Goal: Information Seeking & Learning: Understand process/instructions

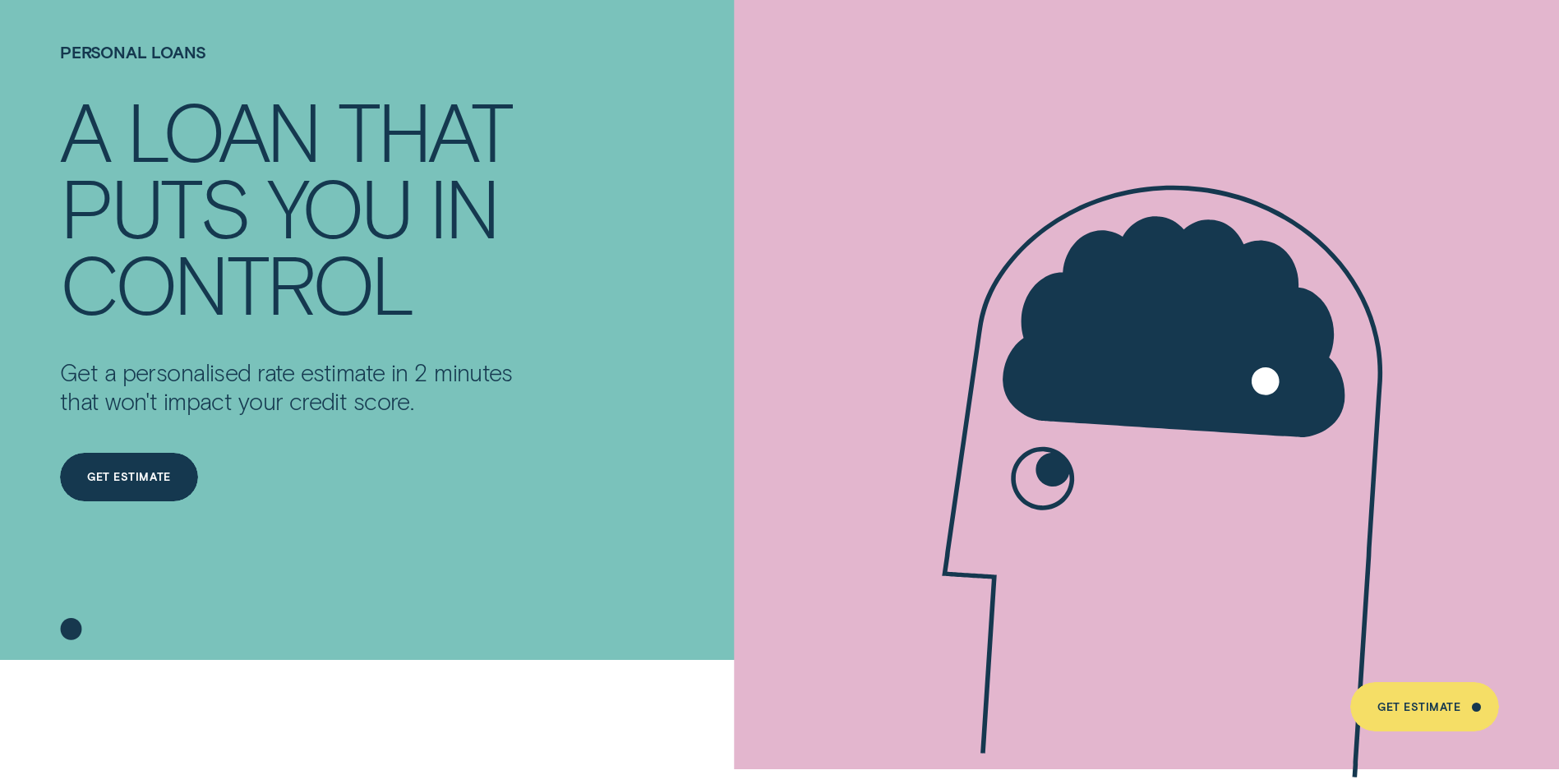
scroll to position [165, 0]
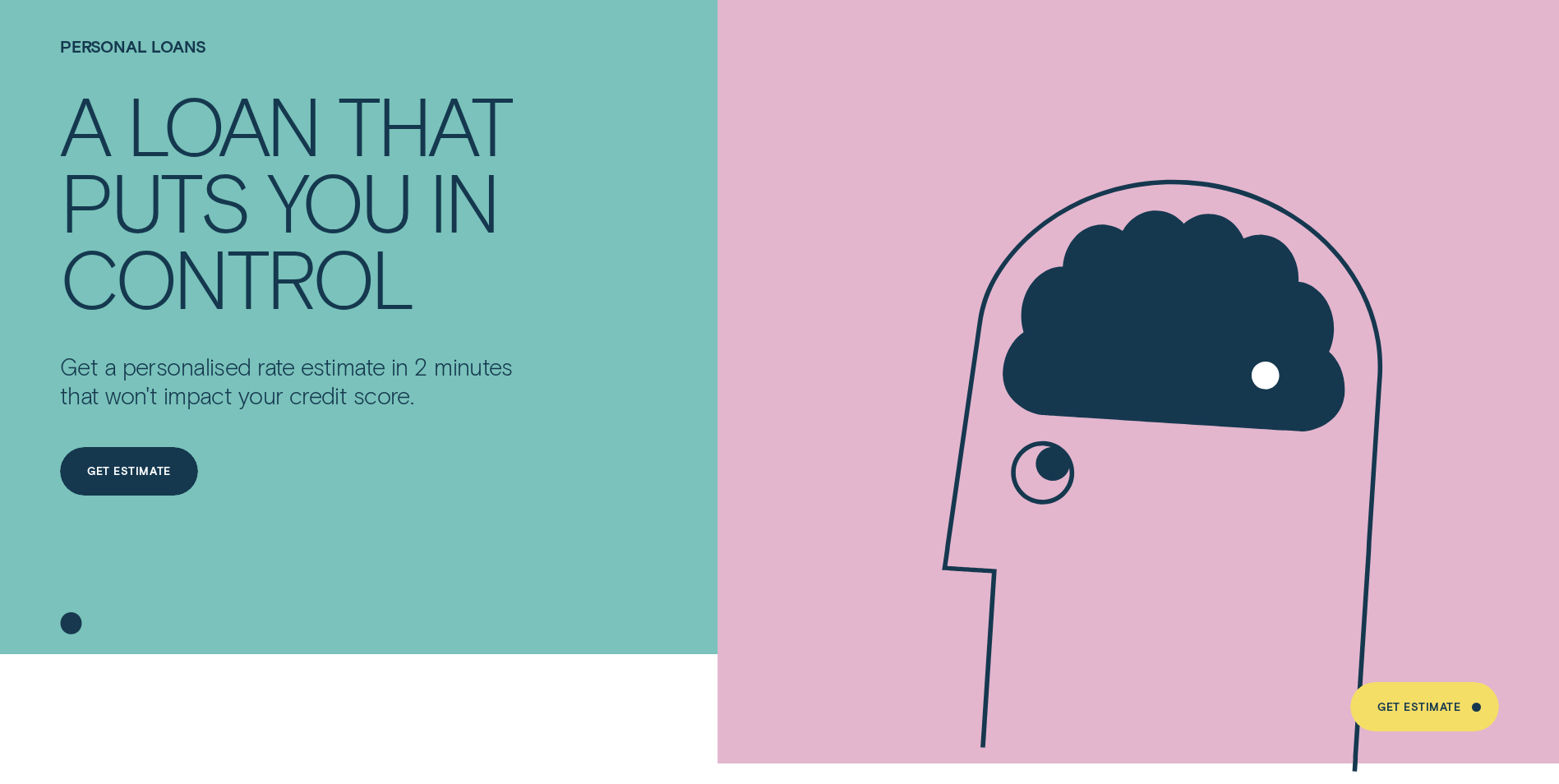
click at [768, 454] on icon at bounding box center [1174, 476] width 617 height 898
drag, startPoint x: 1118, startPoint y: 263, endPoint x: 1123, endPoint y: 469, distance: 206.1
click at [768, 481] on icon at bounding box center [1174, 476] width 617 height 898
drag, startPoint x: 1138, startPoint y: 330, endPoint x: 1110, endPoint y: 342, distance: 30.5
click at [768, 349] on icon at bounding box center [1174, 322] width 342 height 221
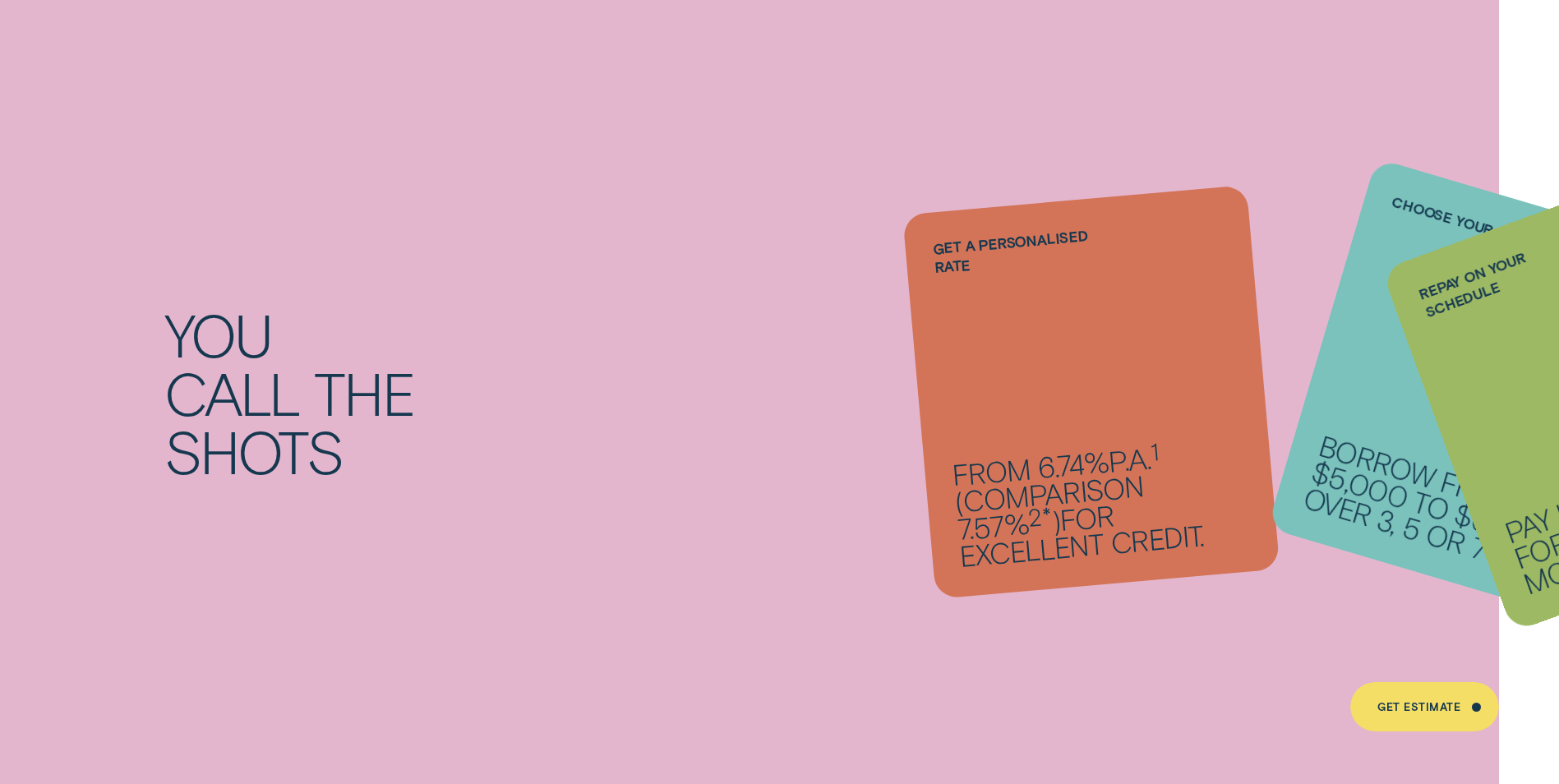
scroll to position [1643, 0]
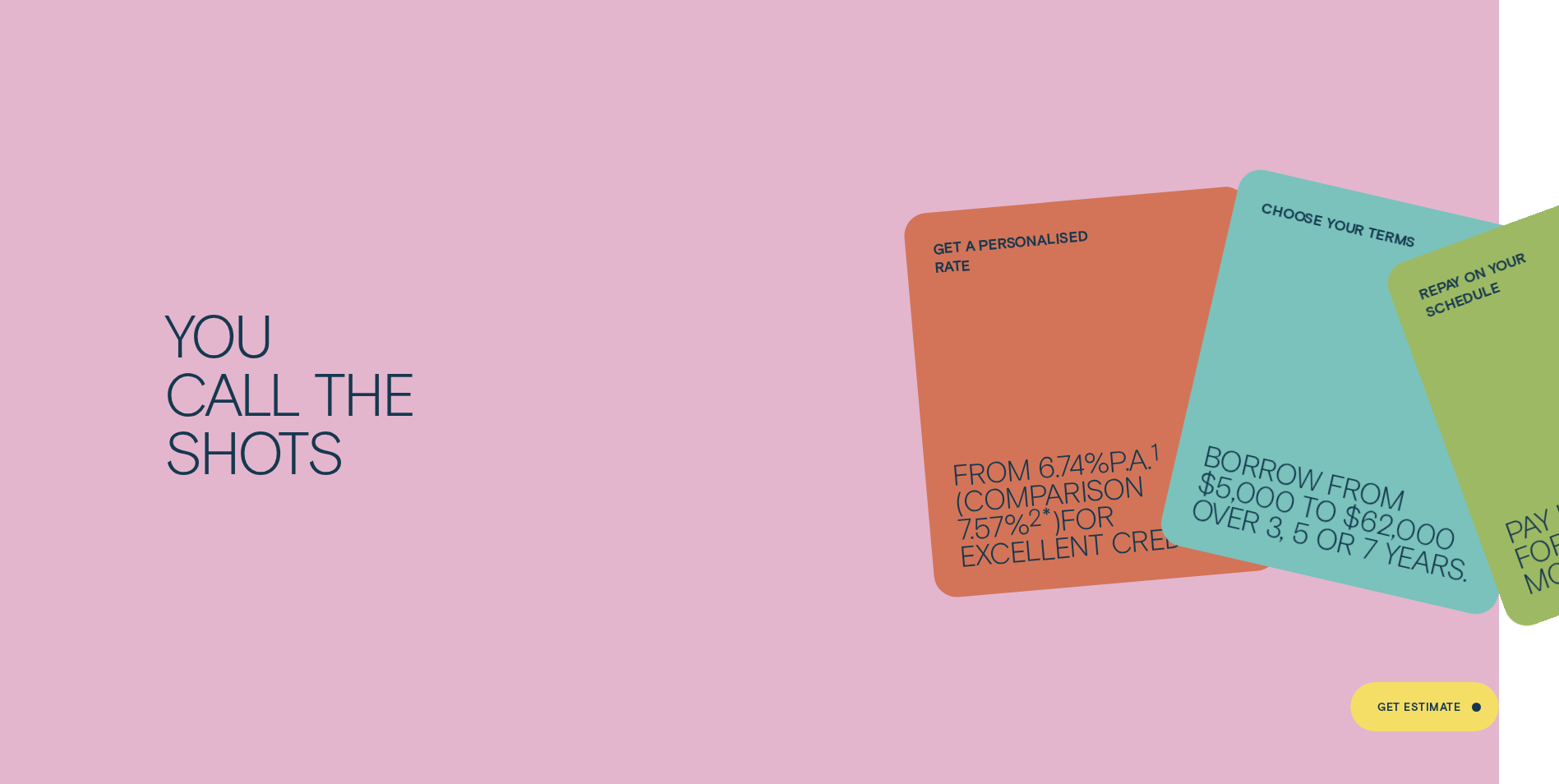
click at [768, 392] on li "Repay on your schedule Pay it back weekly, fortnightly or monthly." at bounding box center [1091, 392] width 345 height 385
click at [768, 357] on div "Choose your terms Borrow from $5,000 to $62,000 over 3, 5 or 7 years." at bounding box center [1369, 392] width 424 height 454
drag, startPoint x: 784, startPoint y: 645, endPoint x: 764, endPoint y: 623, distance: 29.7
click at [768, 644] on div "You call the shots Get a personalised rate From 6.74% p.a. 1 ( Comparison 7.57%…" at bounding box center [780, 392] width 1559 height 819
drag, startPoint x: 85, startPoint y: 411, endPoint x: 249, endPoint y: 377, distance: 167.5
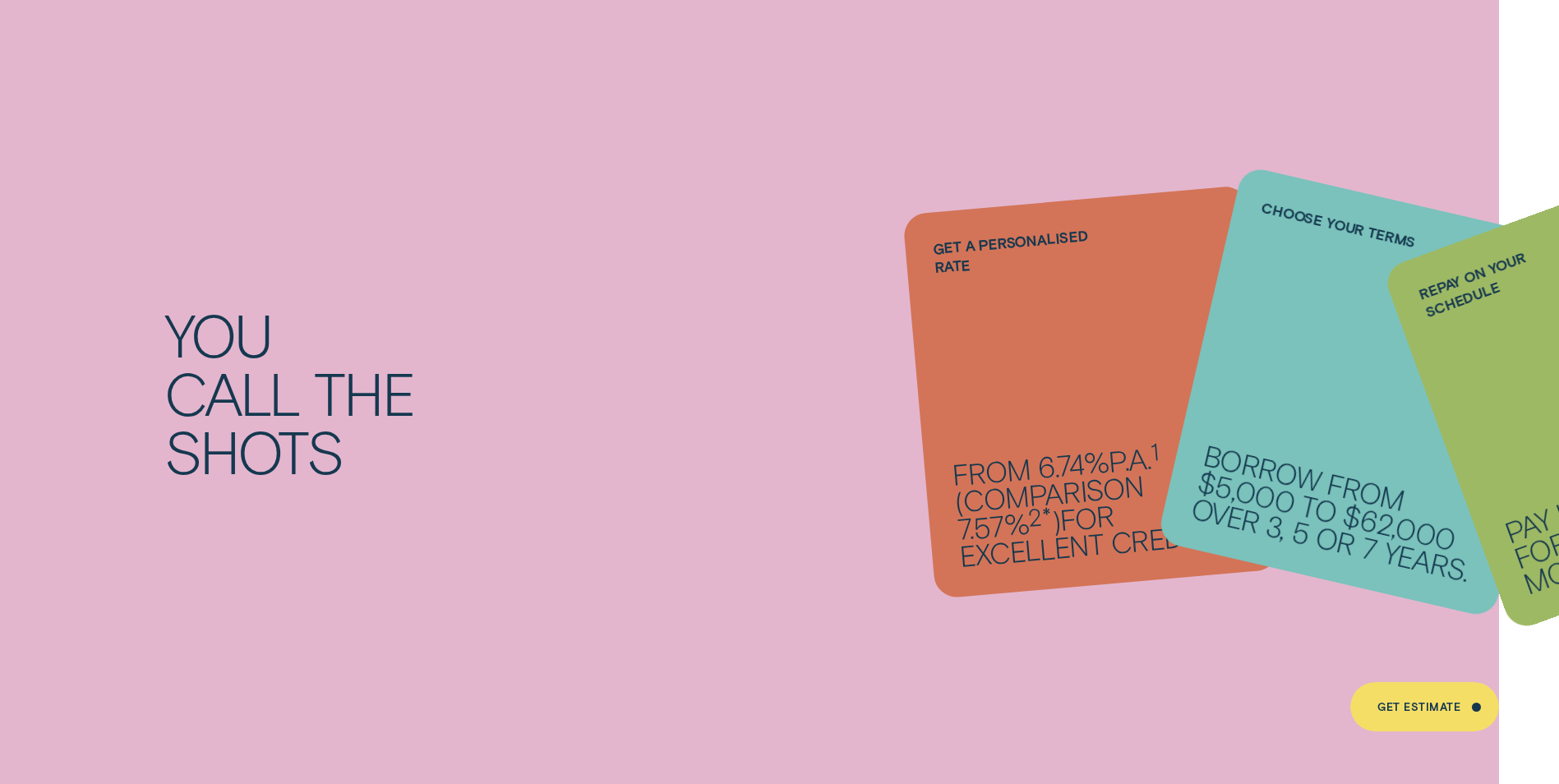
click at [105, 413] on div "You call the shots Get a personalised rate From 6.74% p.a. 1 ( Comparison 7.57%…" at bounding box center [780, 392] width 1457 height 175
click at [285, 367] on div "You call the shots" at bounding box center [468, 392] width 607 height 175
drag, startPoint x: 153, startPoint y: 342, endPoint x: 176, endPoint y: 343, distance: 23.0
click at [176, 343] on div "You call the shots Get a personalised rate From 6.74% p.a. 1 ( Comparison 7.57%…" at bounding box center [780, 392] width 1457 height 175
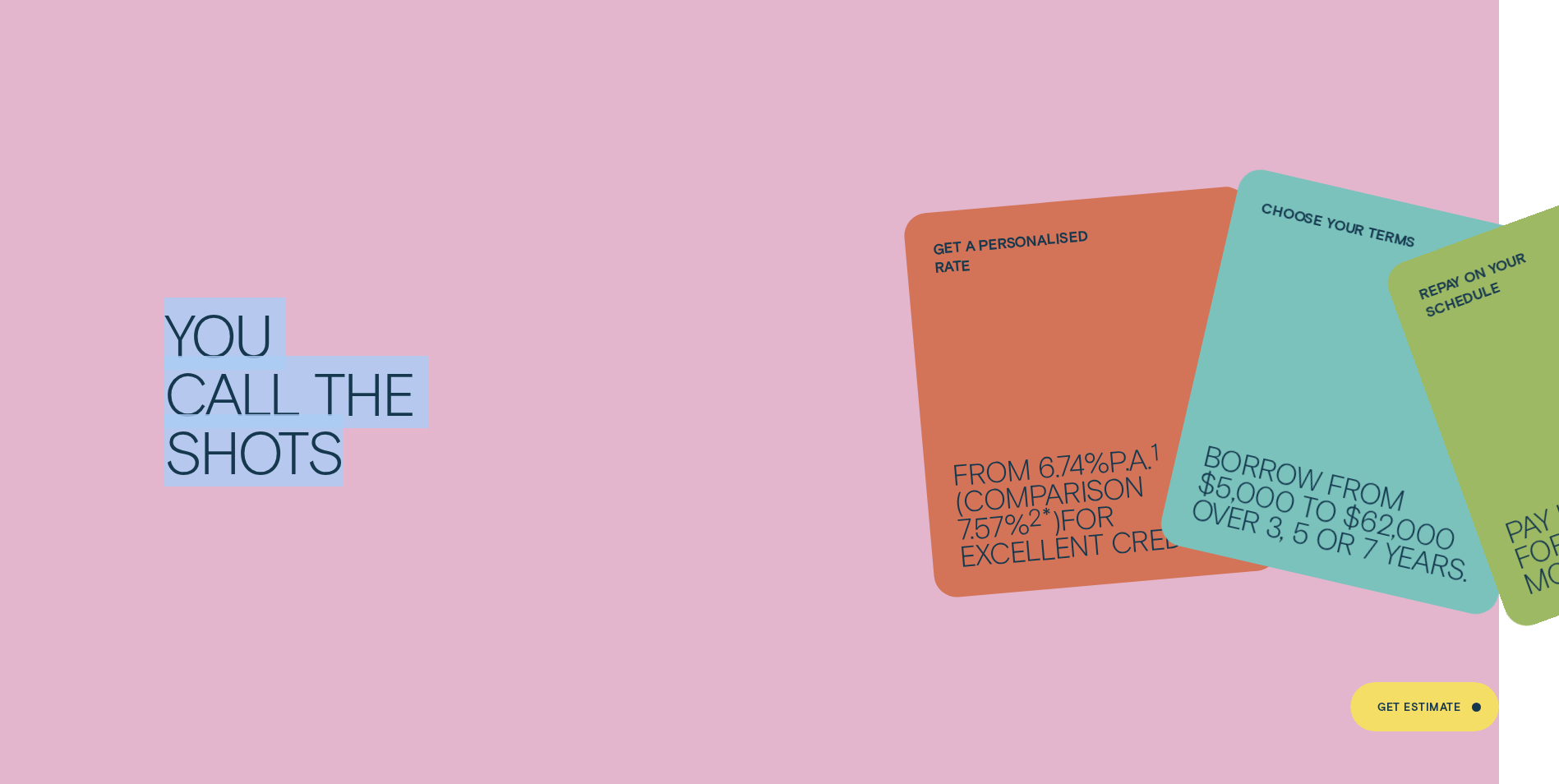
drag, startPoint x: 176, startPoint y: 340, endPoint x: 421, endPoint y: 456, distance: 271.1
click at [421, 457] on div "You call the shots" at bounding box center [468, 392] width 607 height 175
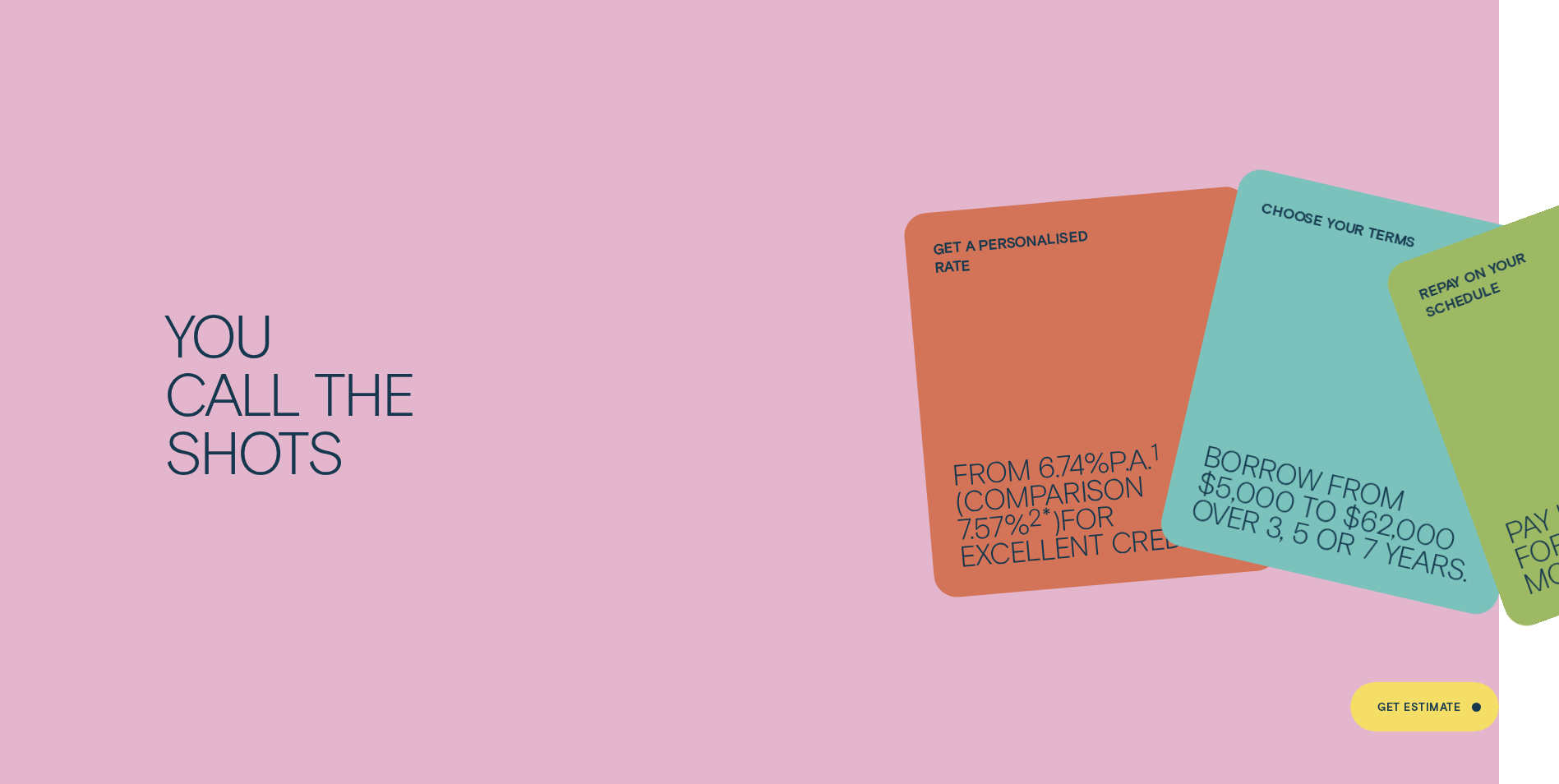
click at [768, 327] on li "Repay on your schedule Pay it back weekly, fortnightly or monthly." at bounding box center [1091, 392] width 345 height 385
drag, startPoint x: 1537, startPoint y: 462, endPoint x: 1519, endPoint y: 459, distance: 18.2
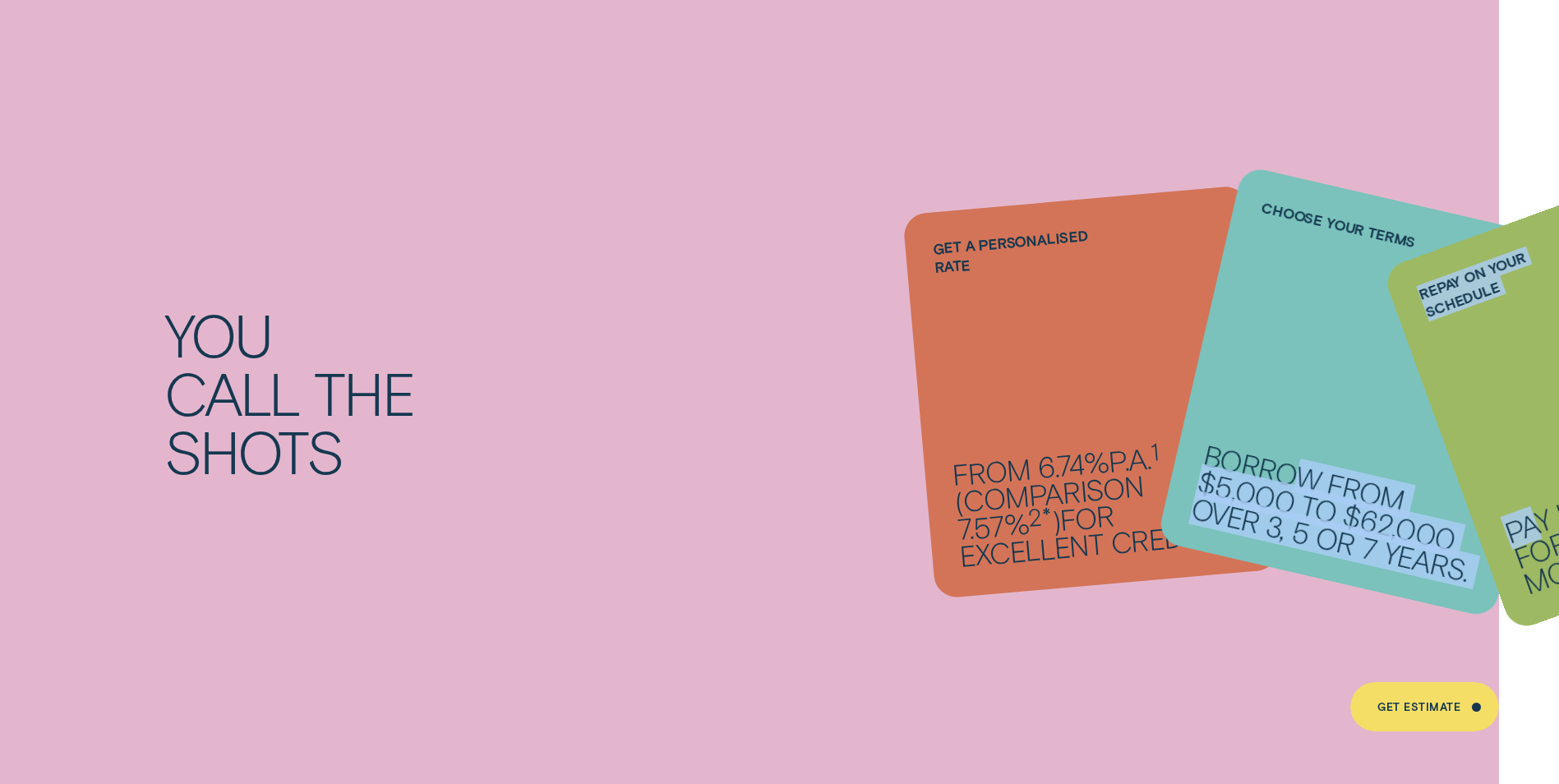
drag, startPoint x: 1492, startPoint y: 456, endPoint x: 1296, endPoint y: 478, distance: 197.2
click at [768, 478] on ul "Get a personalised rate From 6.74% p.a. 1 ( Comparison 7.57% 2* ) for excellent…" at bounding box center [1091, 392] width 625 height 175
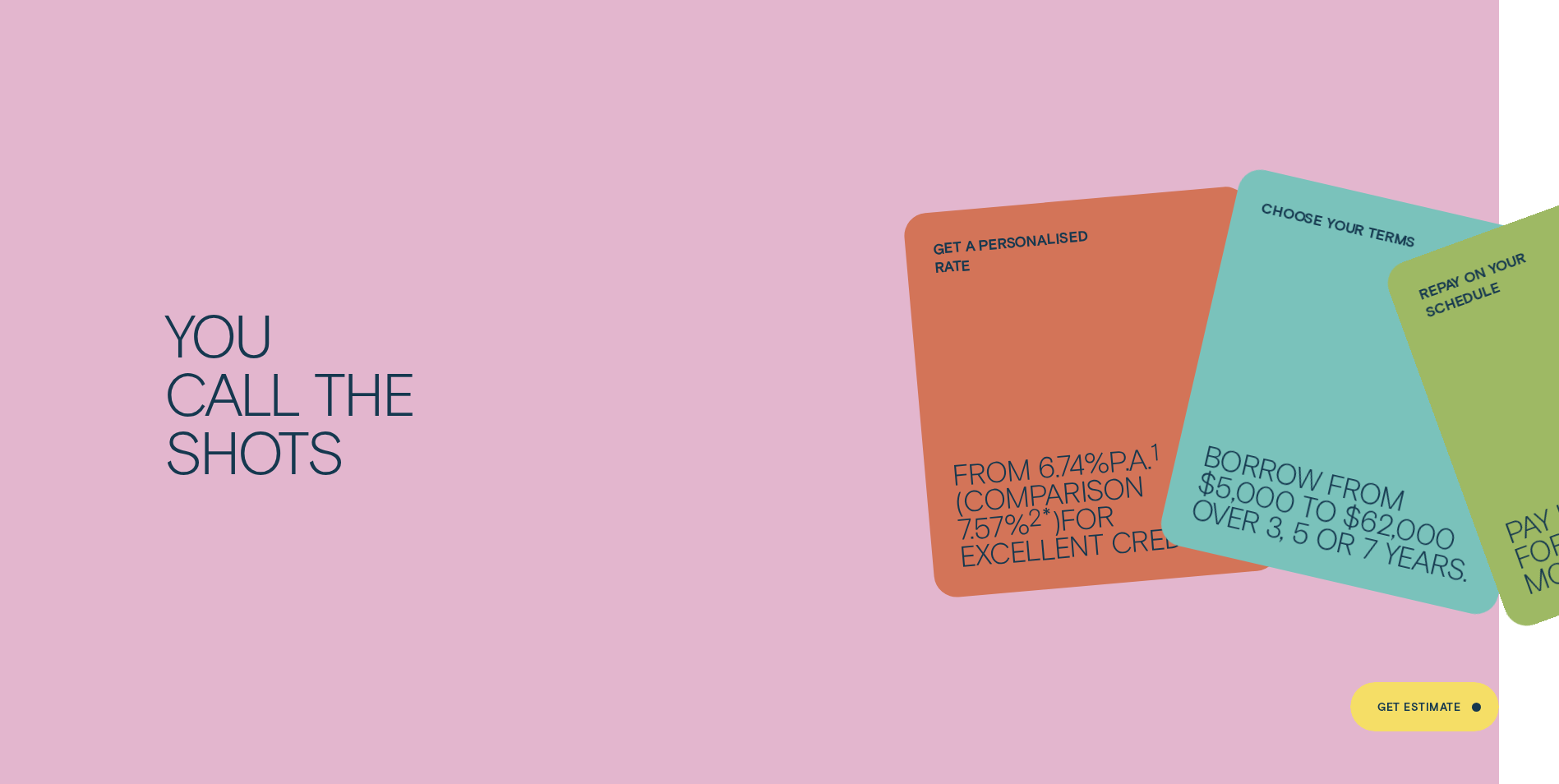
drag, startPoint x: 1296, startPoint y: 478, endPoint x: 1358, endPoint y: 179, distance: 305.4
click at [768, 178] on div "You call the shots Get a personalised rate From 6.74% p.a. 1 ( Comparison 7.57%…" at bounding box center [780, 392] width 1559 height 819
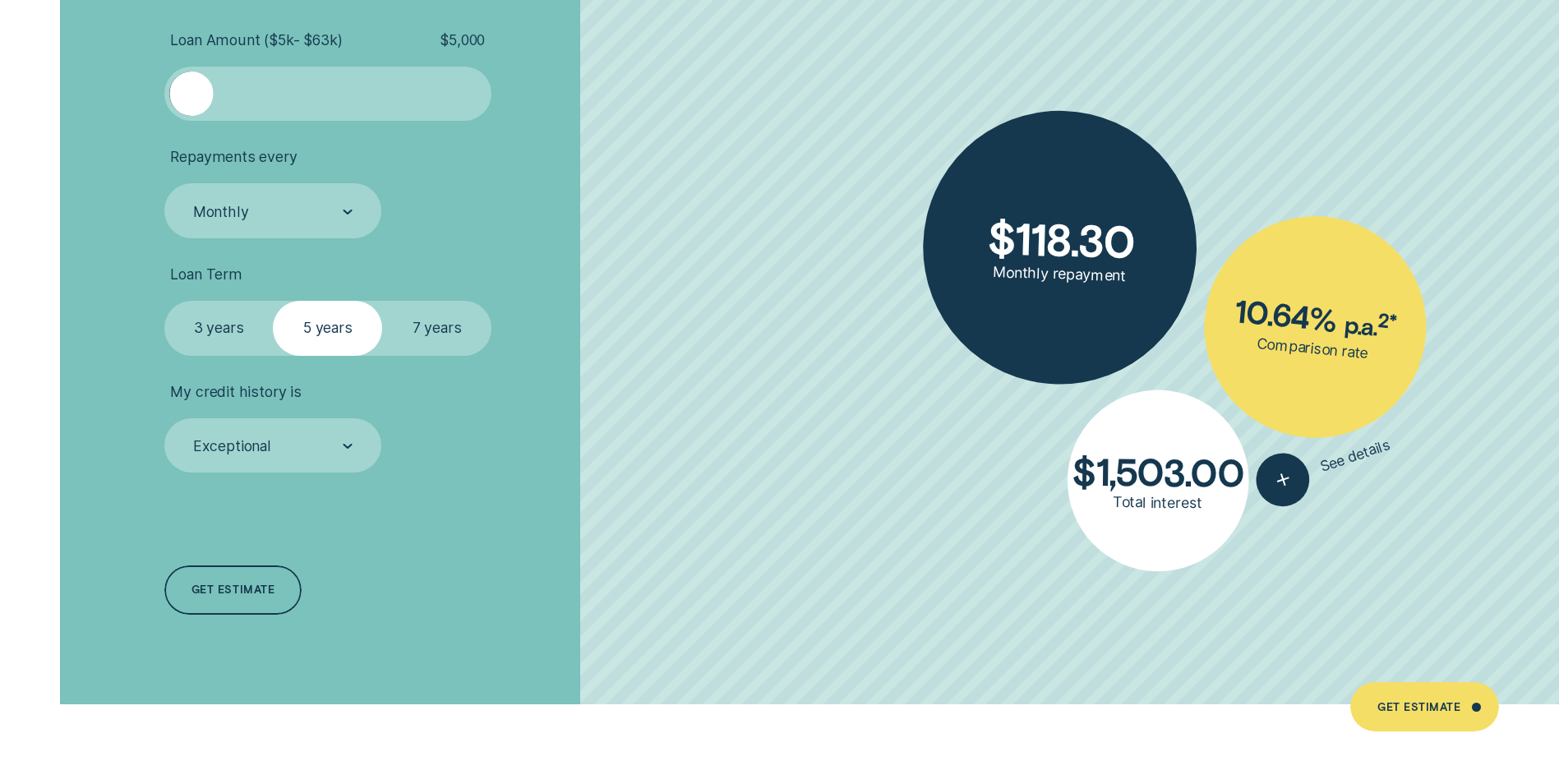
scroll to position [3862, 0]
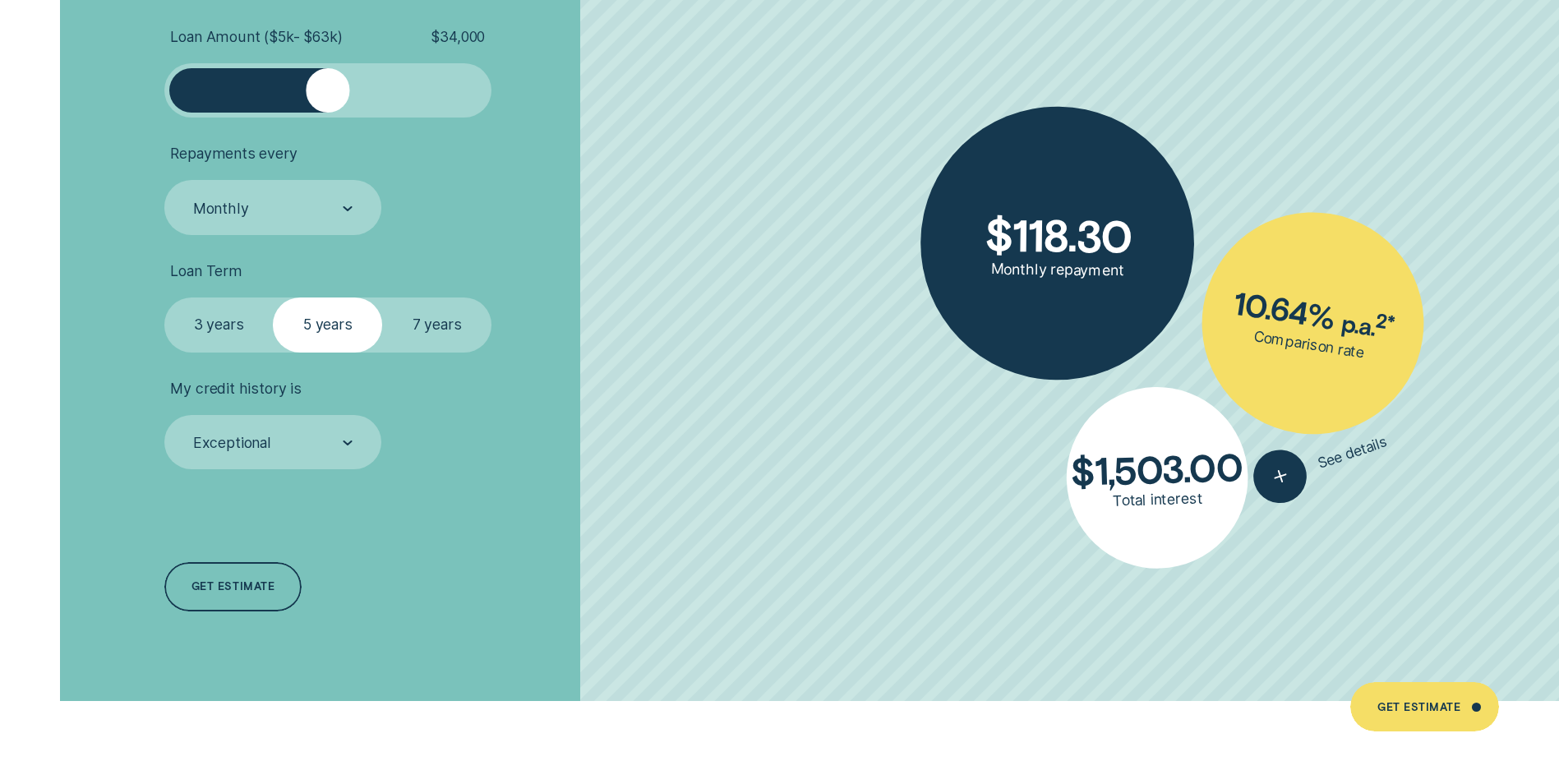
drag, startPoint x: 196, startPoint y: 92, endPoint x: 328, endPoint y: 118, distance: 134.5
click at [328, 118] on ul "Loan Amount ( $5k - $63k ) $ 34,000 Repayments every Monthly Loan Term Select L…" at bounding box center [415, 249] width 502 height 442
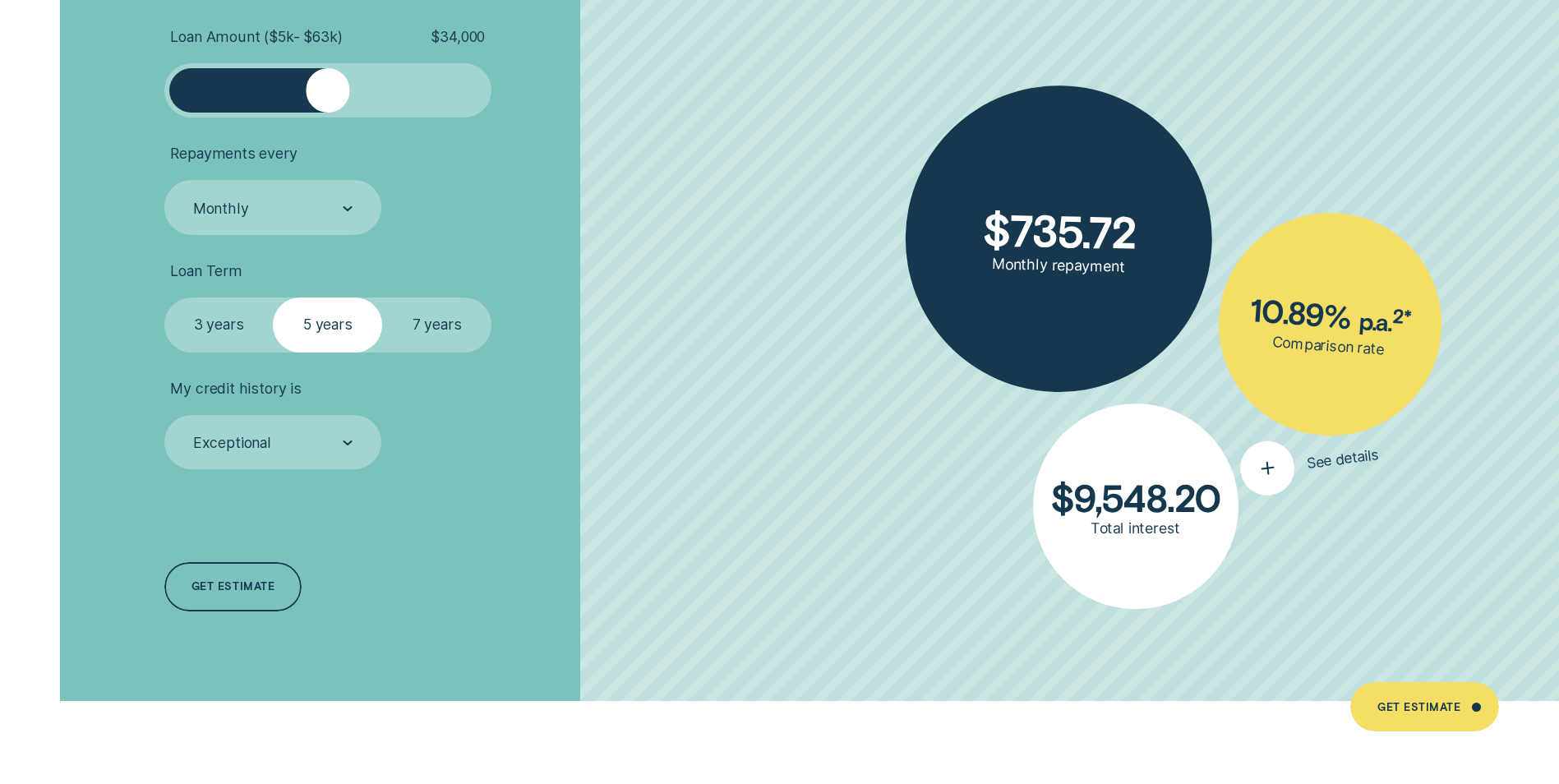
click at [768, 450] on div "button" at bounding box center [1267, 468] width 60 height 60
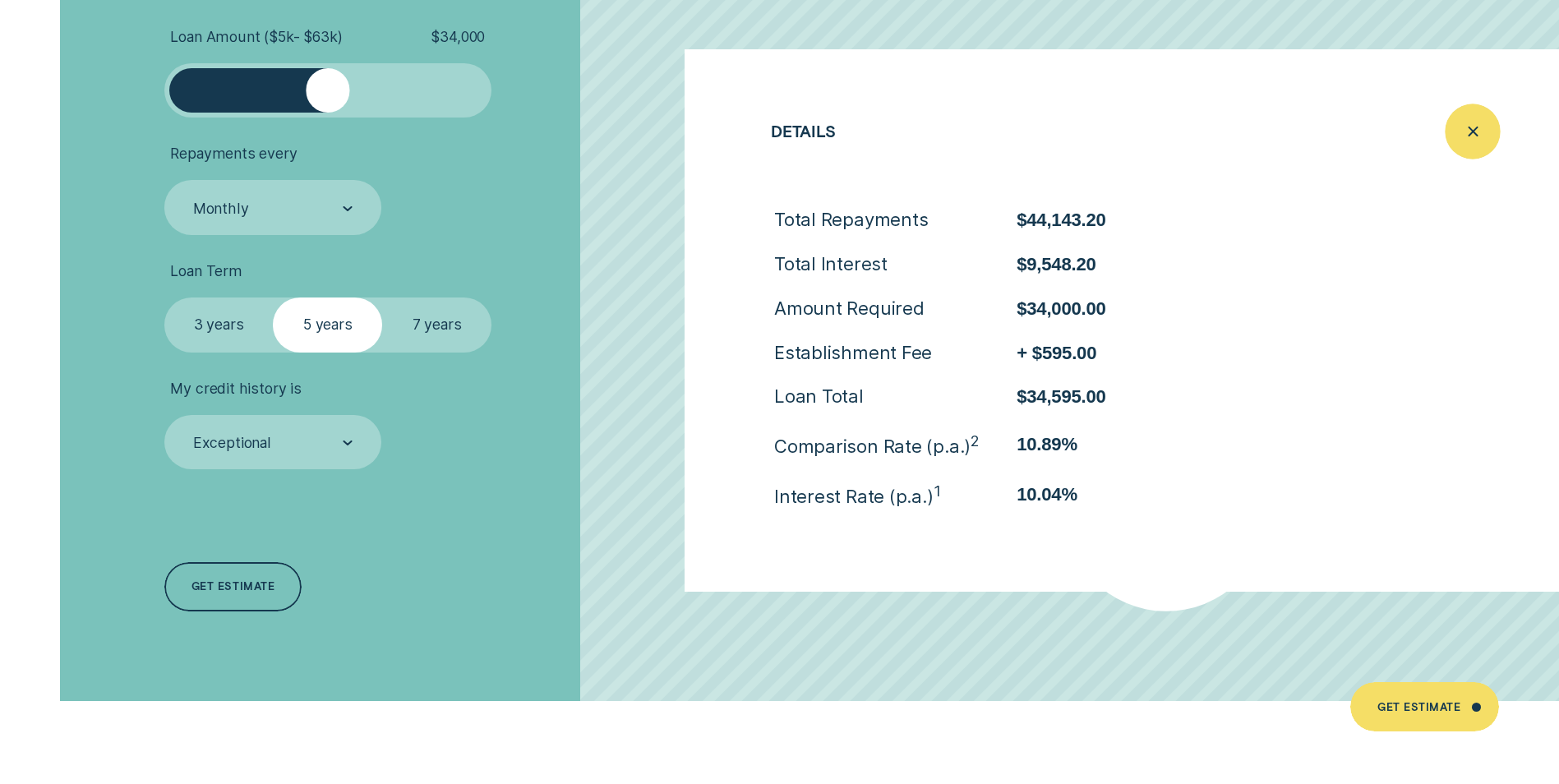
click at [768, 140] on icon "Close loan details" at bounding box center [1472, 131] width 28 height 26
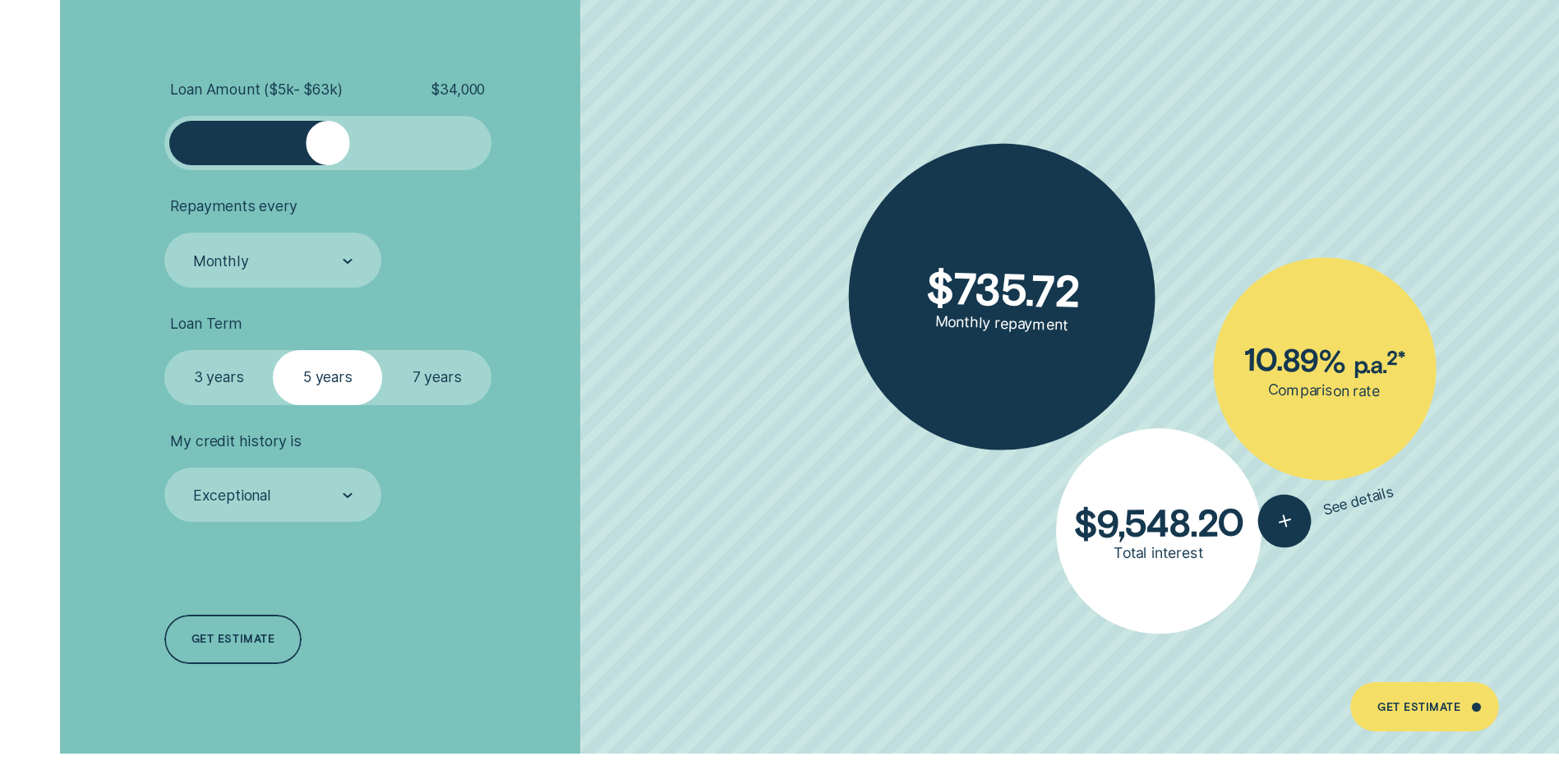
scroll to position [3780, 0]
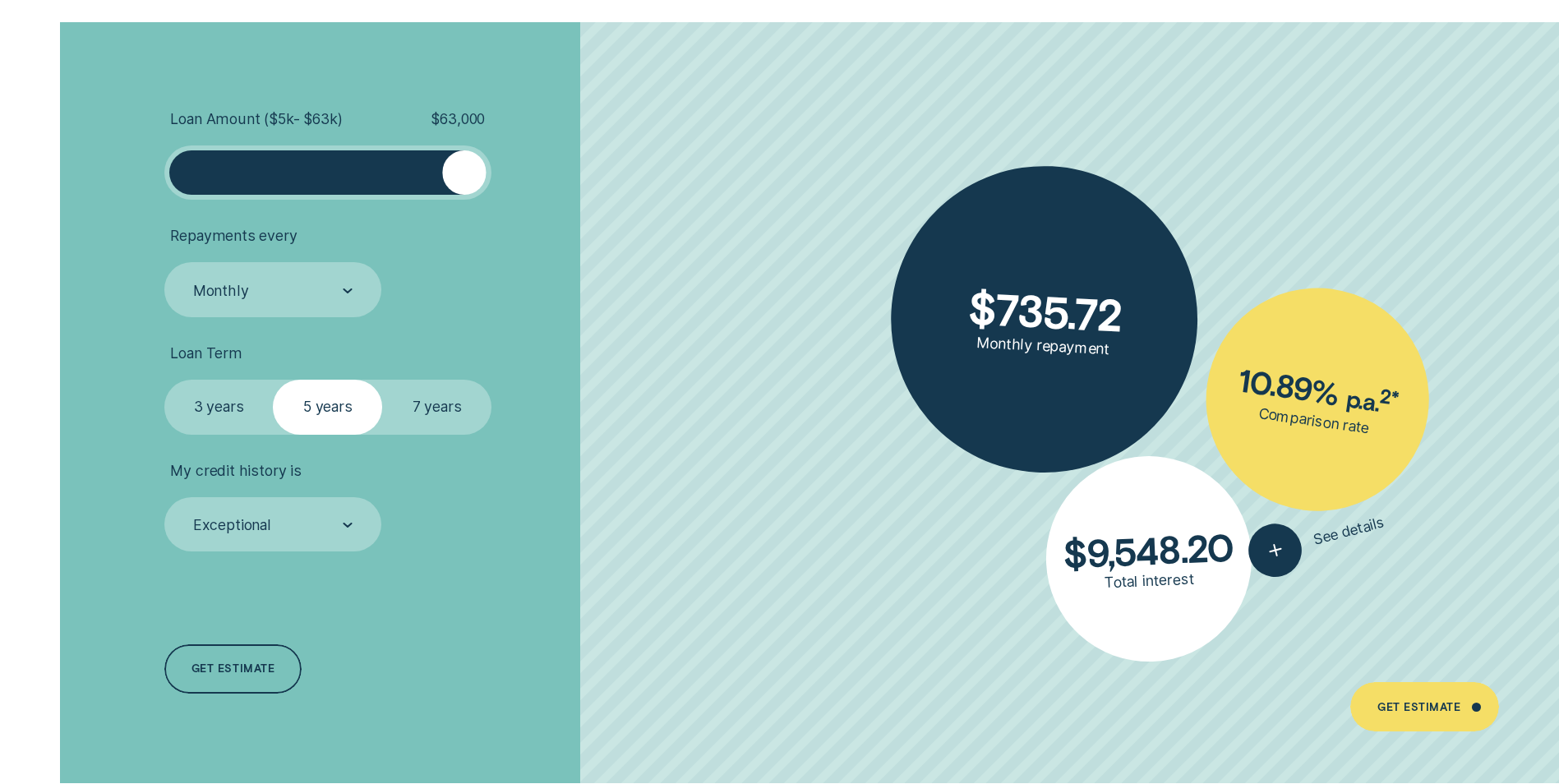
drag, startPoint x: 317, startPoint y: 166, endPoint x: 521, endPoint y: 176, distance: 204.2
click at [521, 176] on li "Loan Amount ( $5k - $63k ) $ 63,000" at bounding box center [415, 155] width 502 height 91
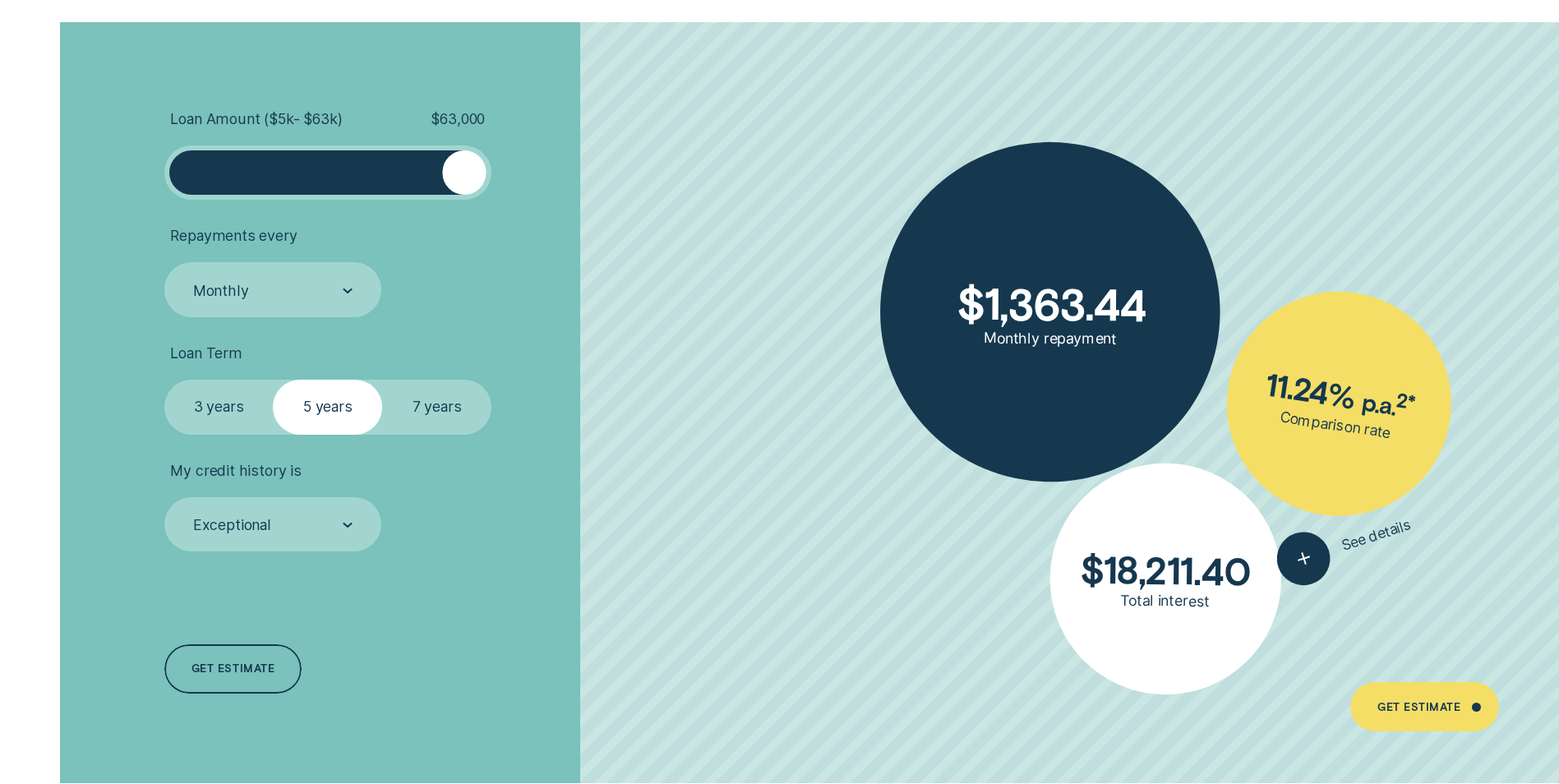
drag, startPoint x: 464, startPoint y: 177, endPoint x: 507, endPoint y: 192, distance: 45.5
click at [507, 192] on li "Loan Amount ( $5k - $63k ) $ 63,000" at bounding box center [415, 155] width 502 height 91
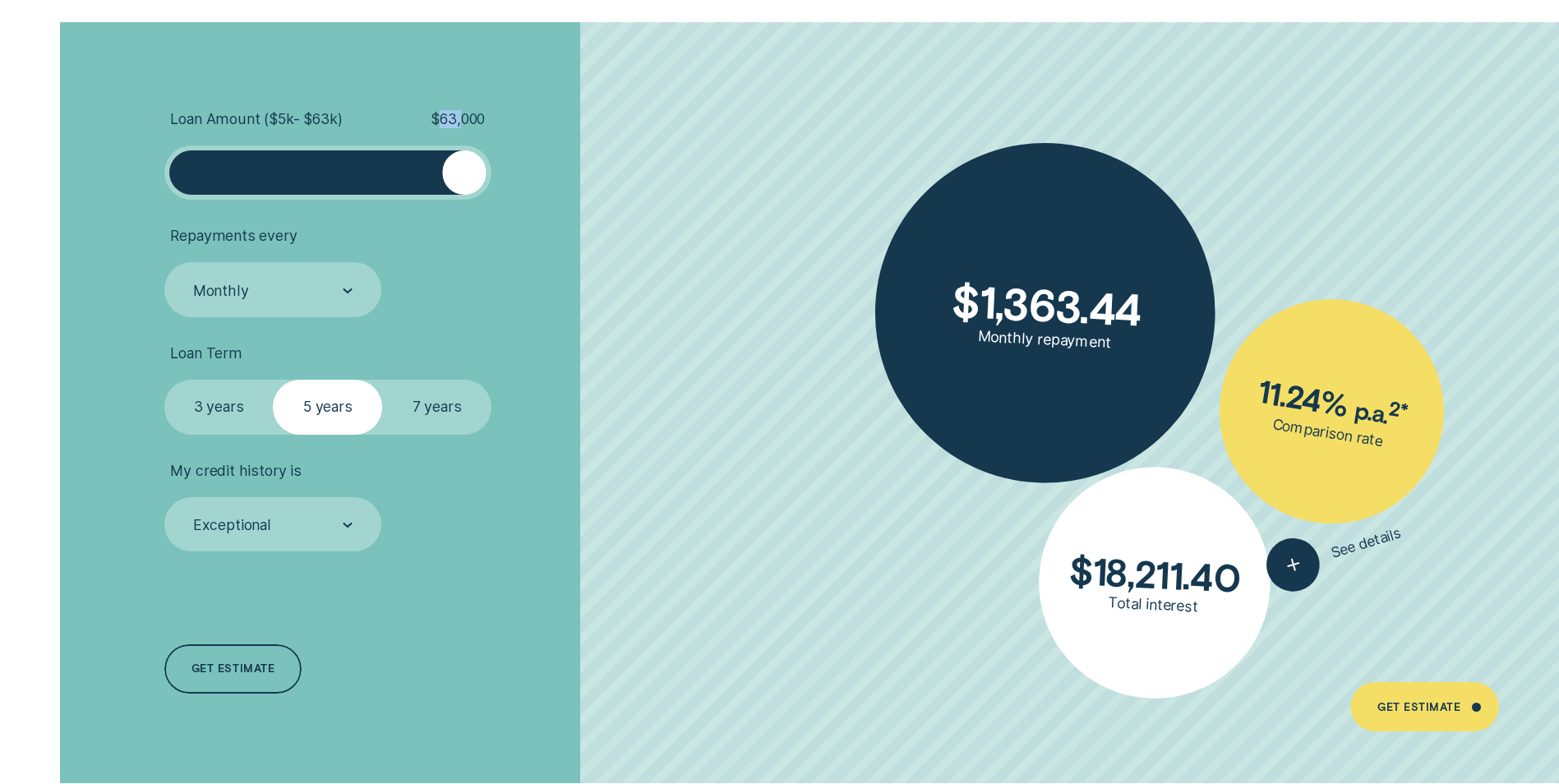
drag, startPoint x: 441, startPoint y: 117, endPoint x: 464, endPoint y: 108, distance: 24.7
click at [464, 108] on div "Loan Amount ( $5k - $63k ) $ 63,000 Repayments every Monthly Loan Term Select L…" at bounding box center [415, 403] width 521 height 761
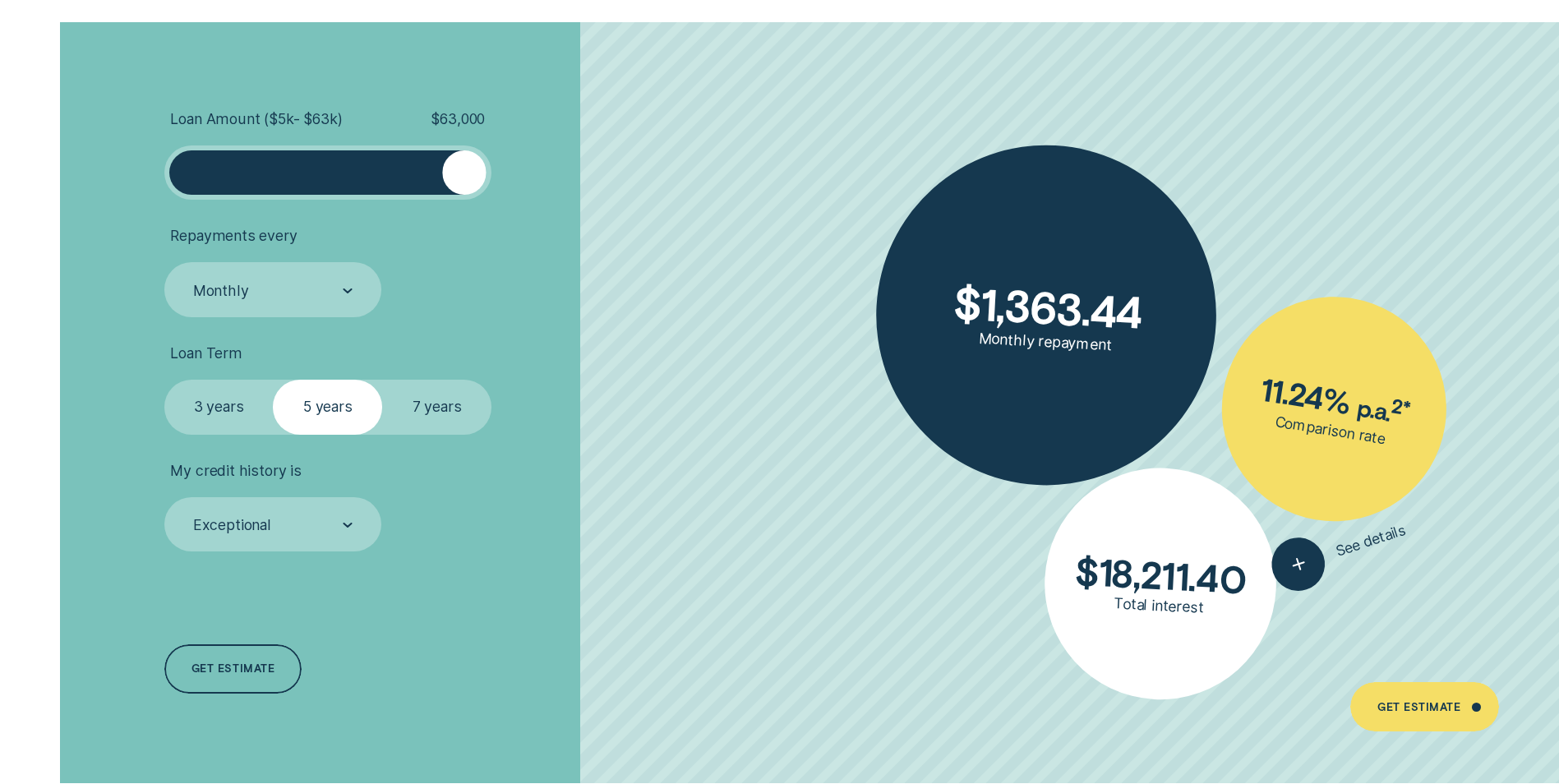
drag, startPoint x: 464, startPoint y: 108, endPoint x: 548, endPoint y: 206, distance: 129.1
click at [532, 206] on ul "Loan Amount ( $5k - $63k ) $ 63,000 Repayments every Monthly Loan Term Select L…" at bounding box center [415, 330] width 502 height 442
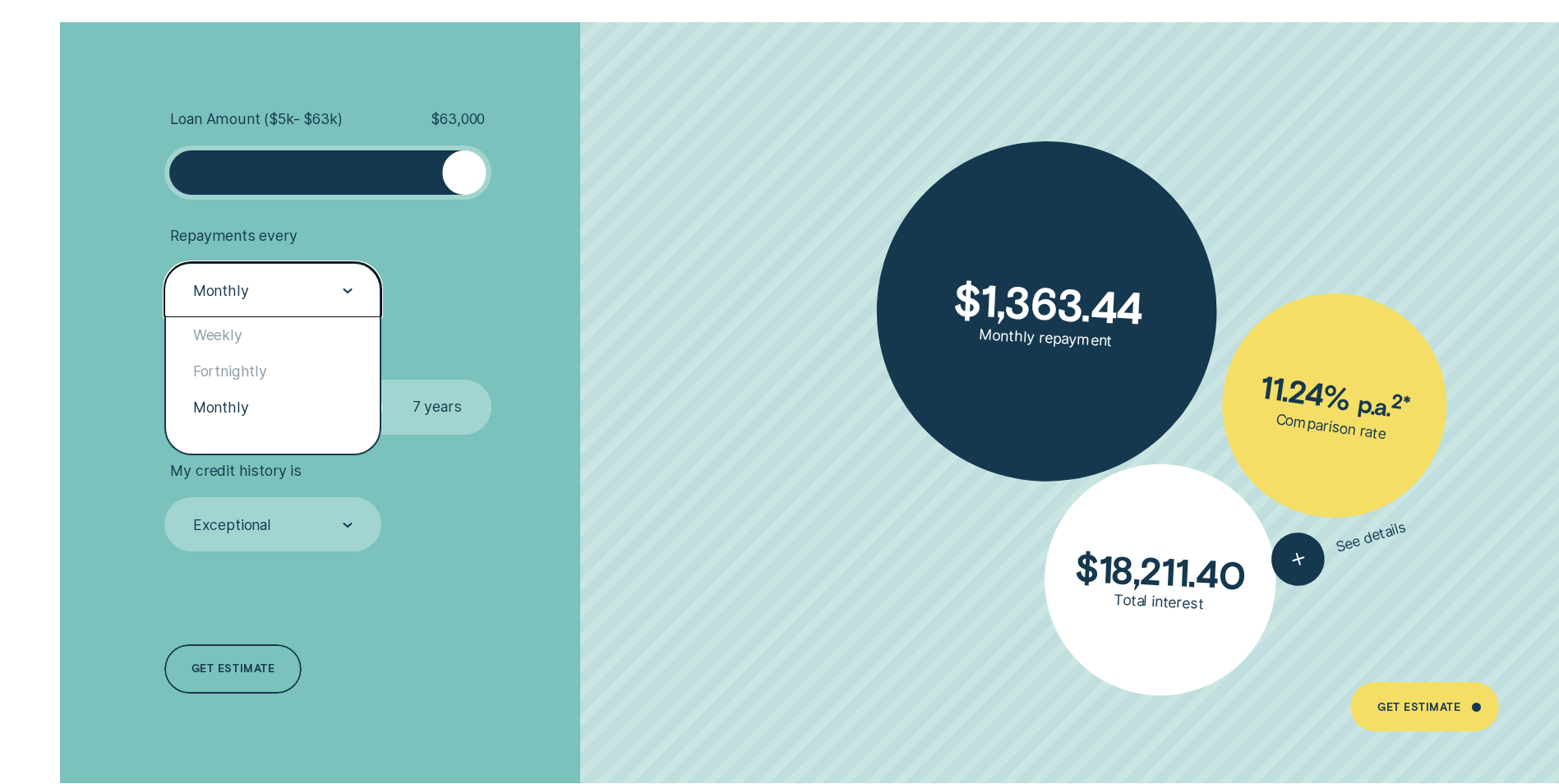
drag, startPoint x: 345, startPoint y: 284, endPoint x: 355, endPoint y: 323, distance: 40.3
click at [343, 281] on div at bounding box center [348, 289] width 10 height 52
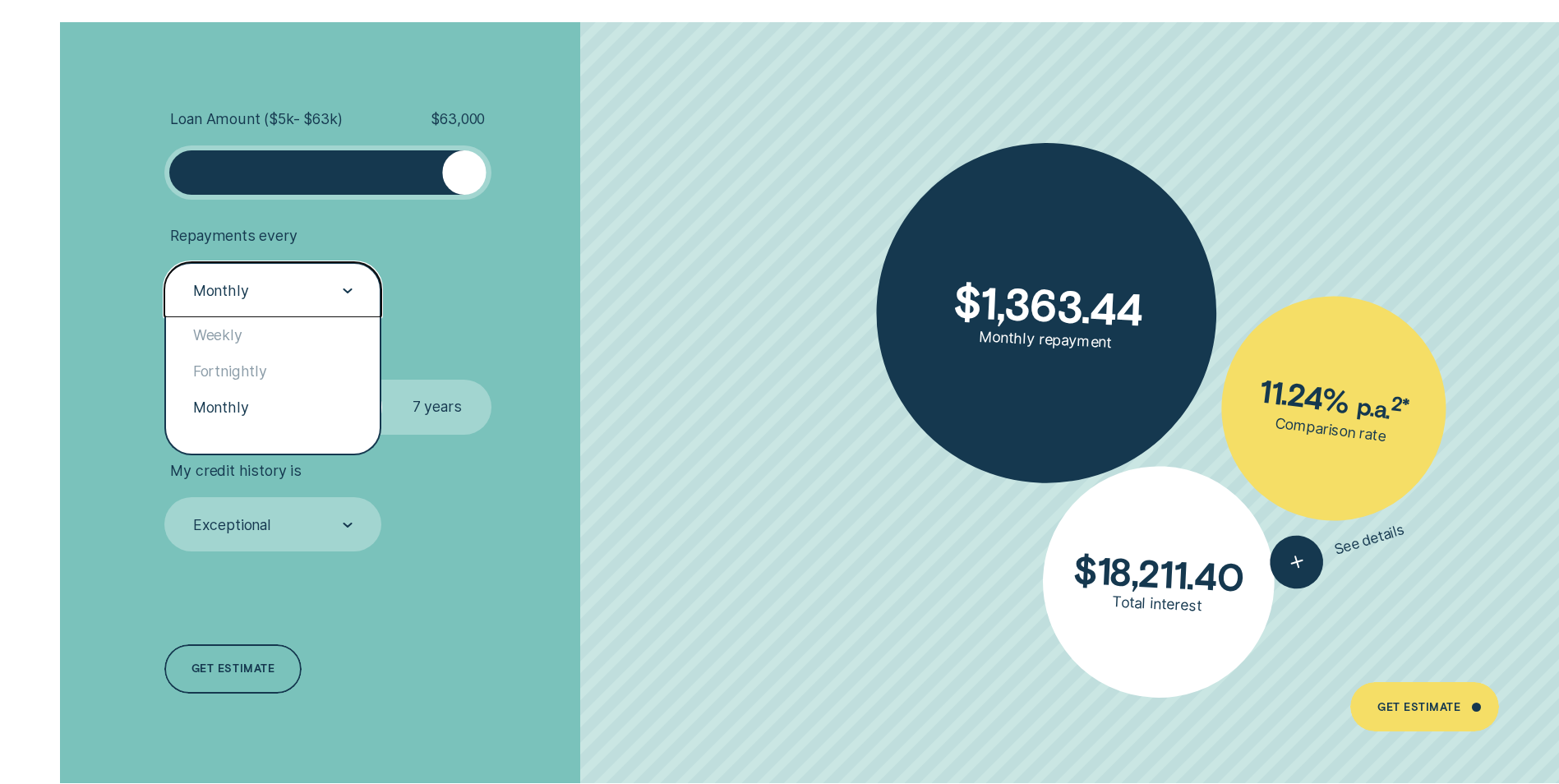
click at [505, 258] on li "Repayments every option Monthly selected, 3 of 3. 3 results available. Use Up a…" at bounding box center [415, 272] width 502 height 91
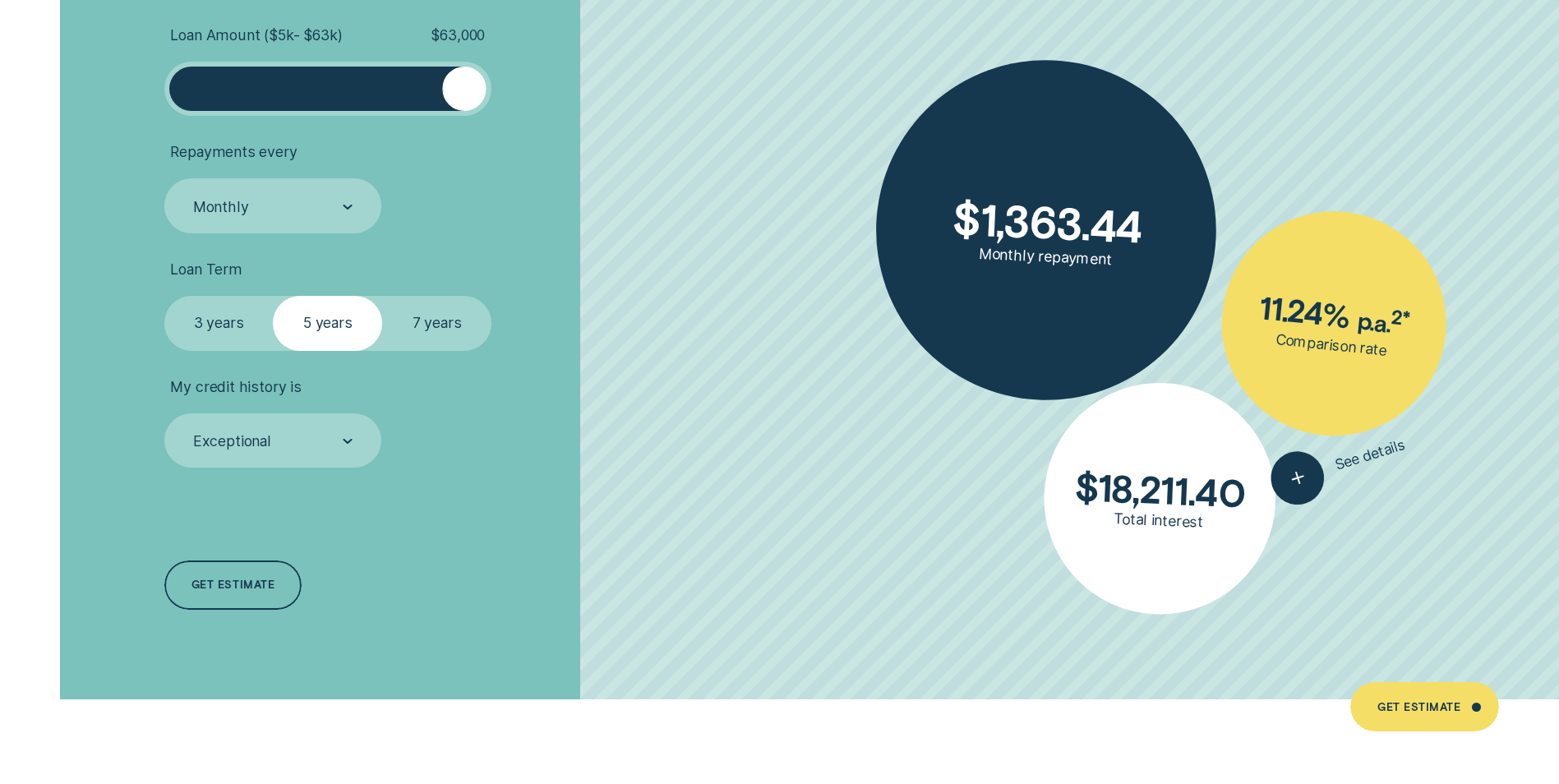
scroll to position [3944, 0]
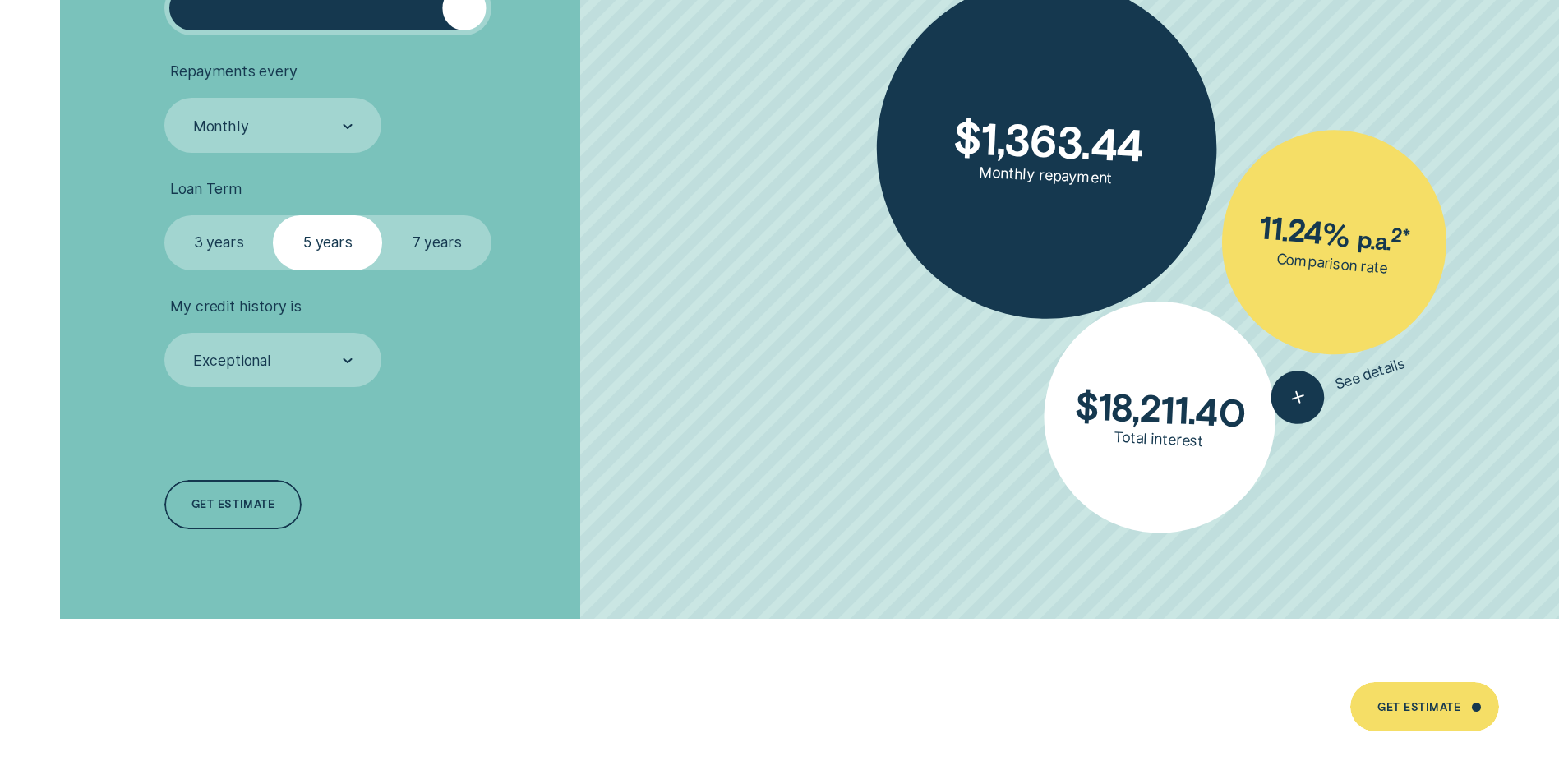
click at [242, 238] on label "3 years" at bounding box center [219, 242] width 109 height 54
click at [165, 215] on input "3 years" at bounding box center [165, 215] width 0 height 0
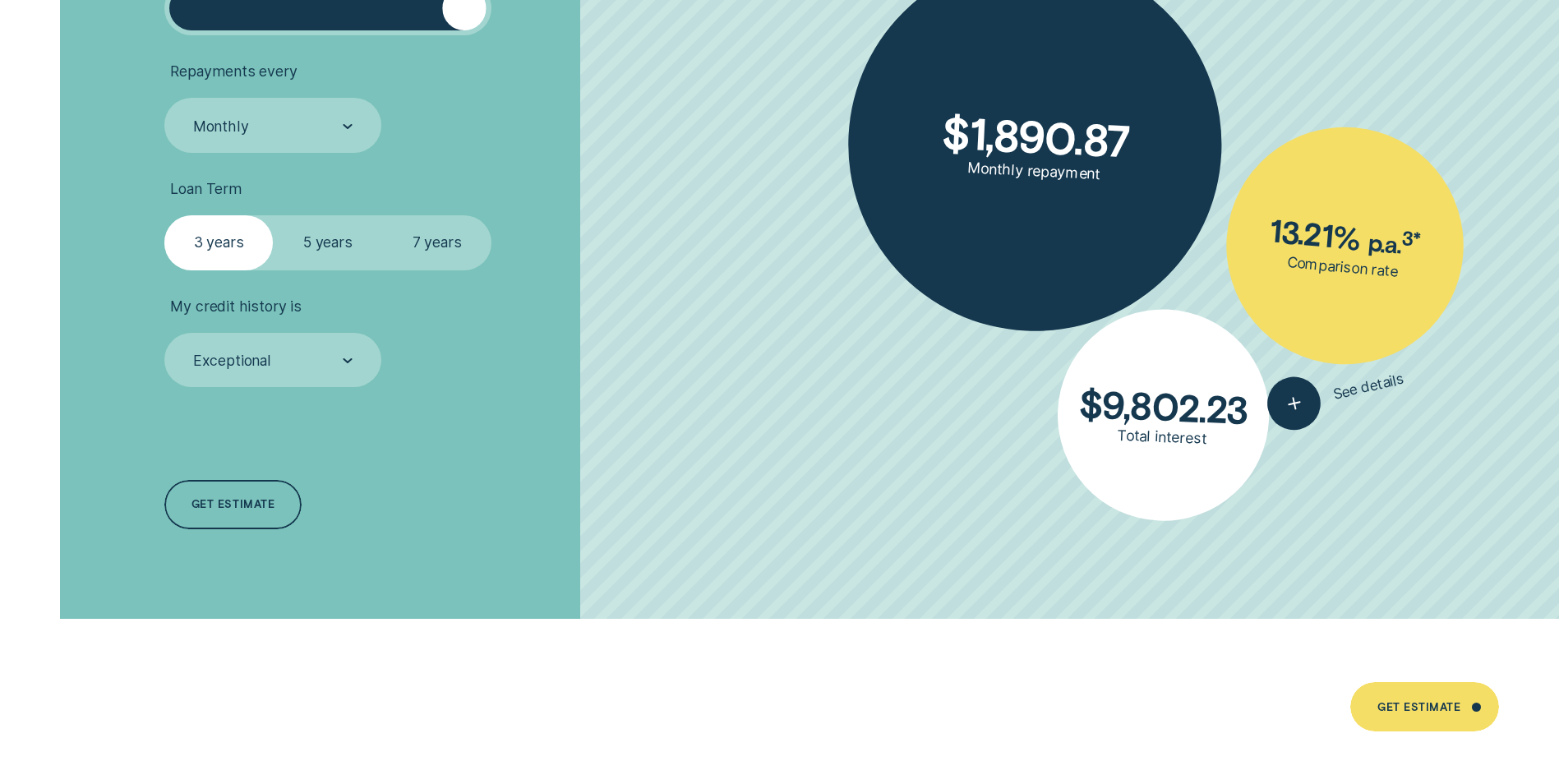
click at [438, 252] on label "7 years" at bounding box center [436, 242] width 109 height 54
click at [382, 215] on input "7 years" at bounding box center [382, 215] width 0 height 0
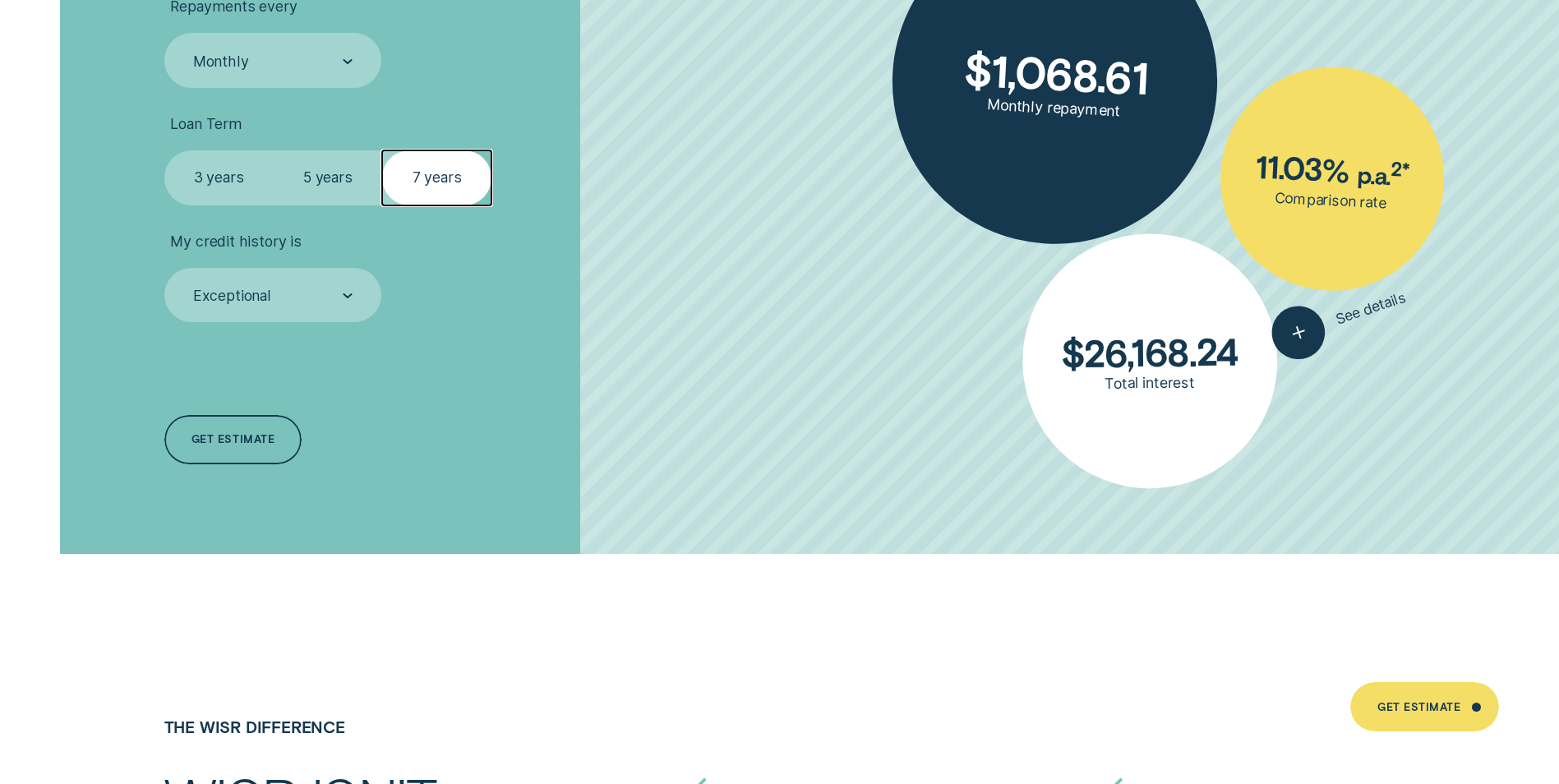
scroll to position [4108, 0]
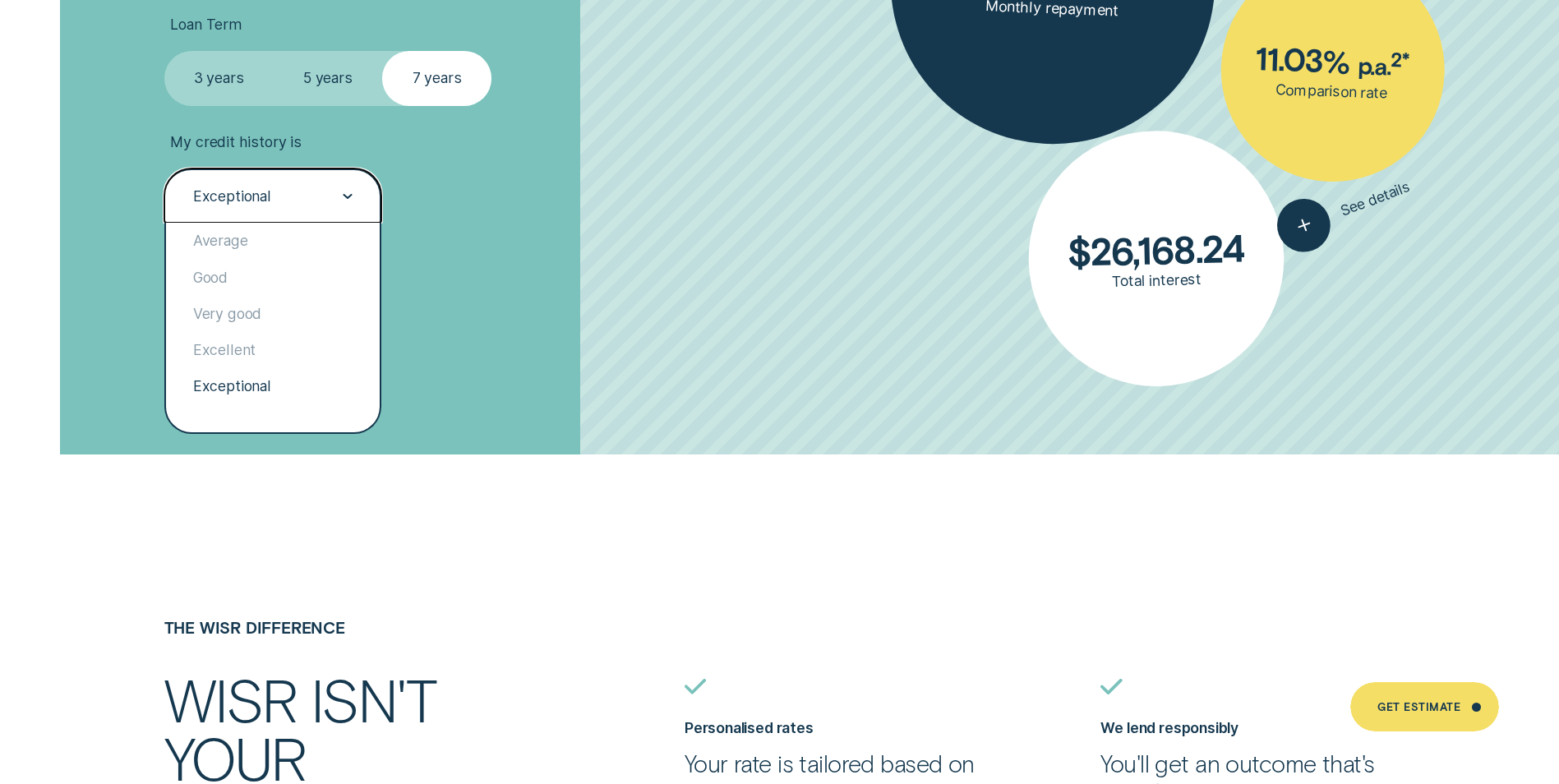
click at [335, 185] on div "Exceptional" at bounding box center [273, 195] width 217 height 54
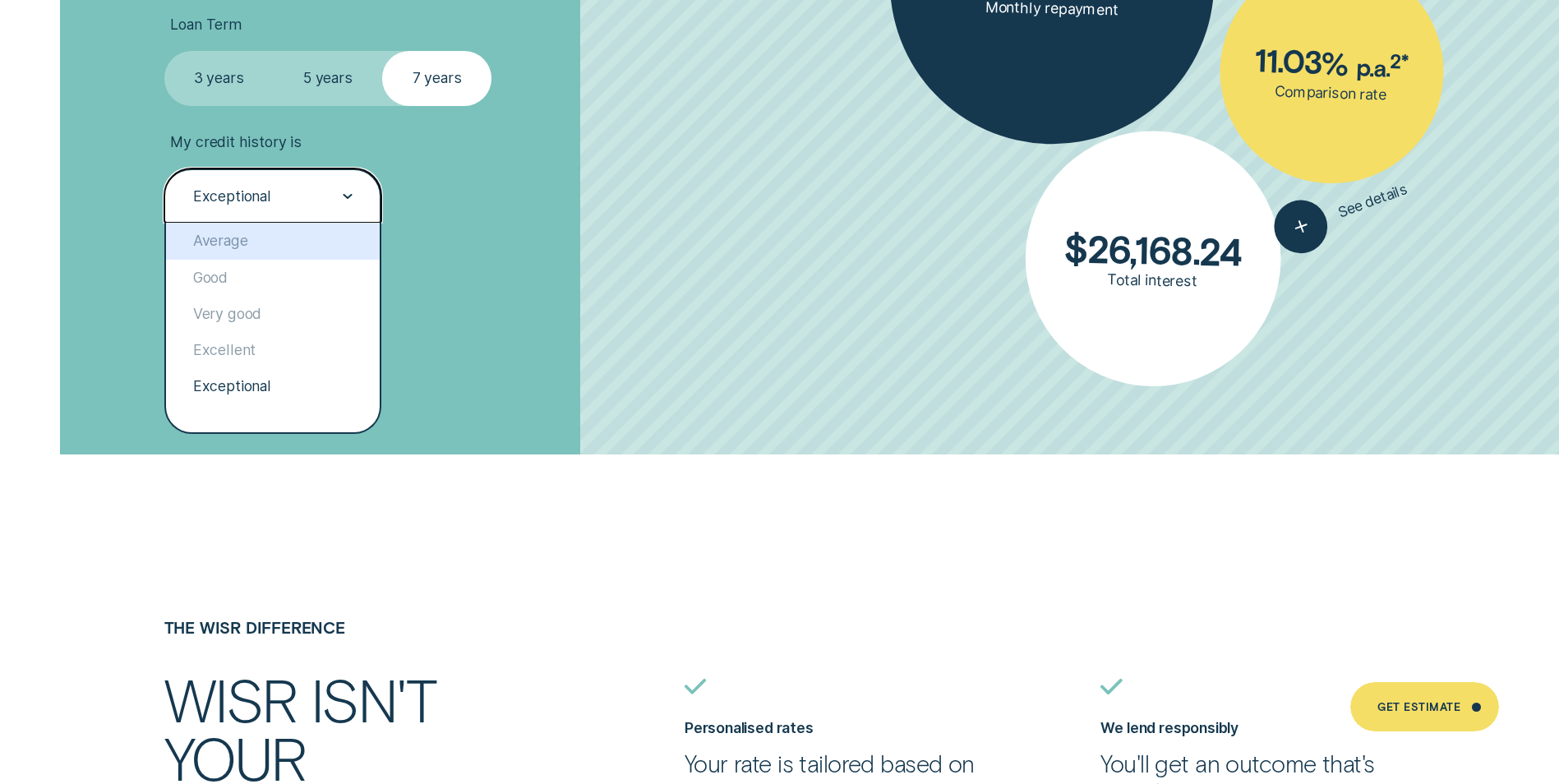
click at [488, 231] on div "Loan Amount ( $5k - $63k ) $ 63,000 Repayments every Monthly Loan Term Select L…" at bounding box center [415, 74] width 521 height 761
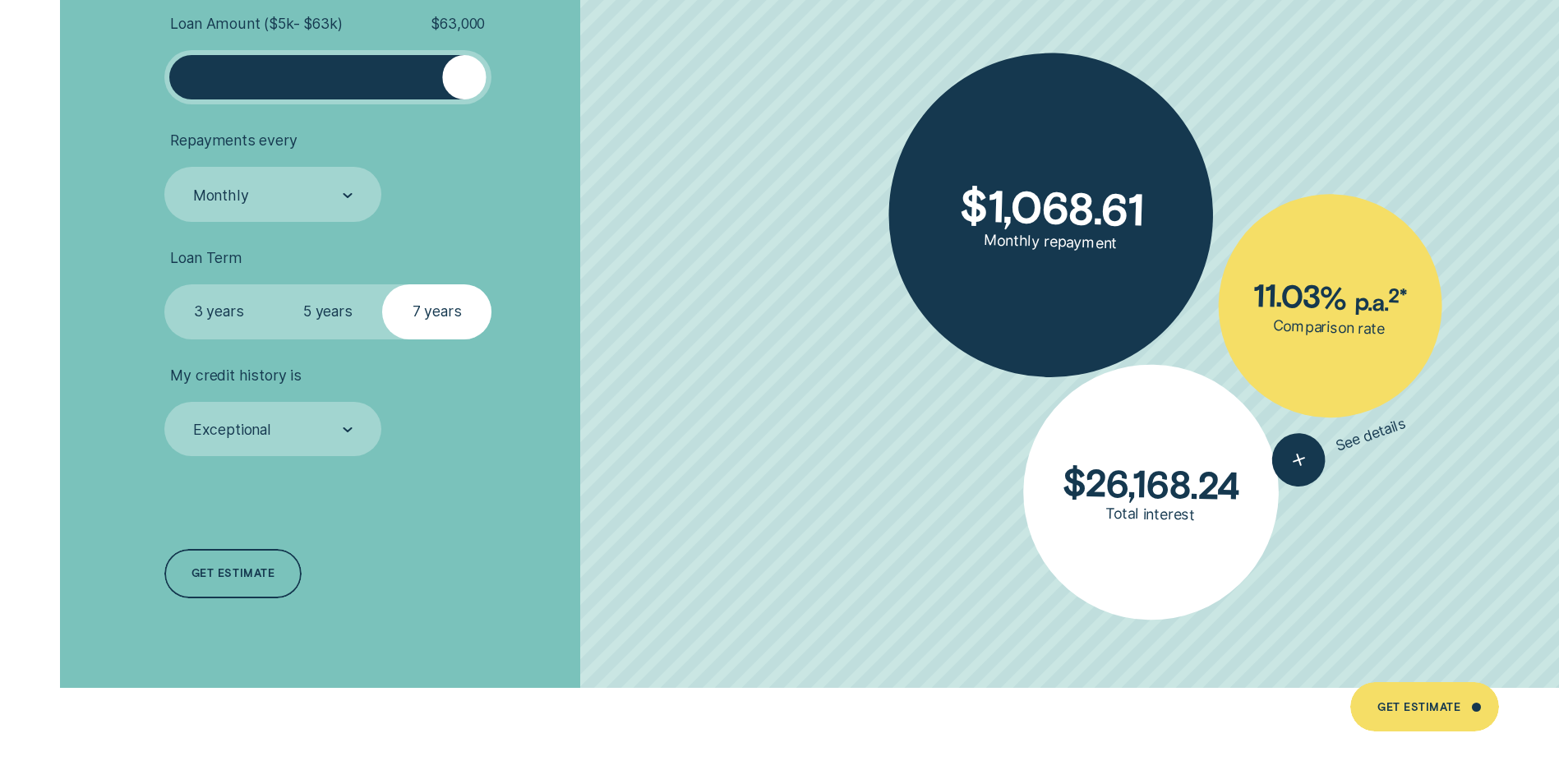
scroll to position [3780, 0]
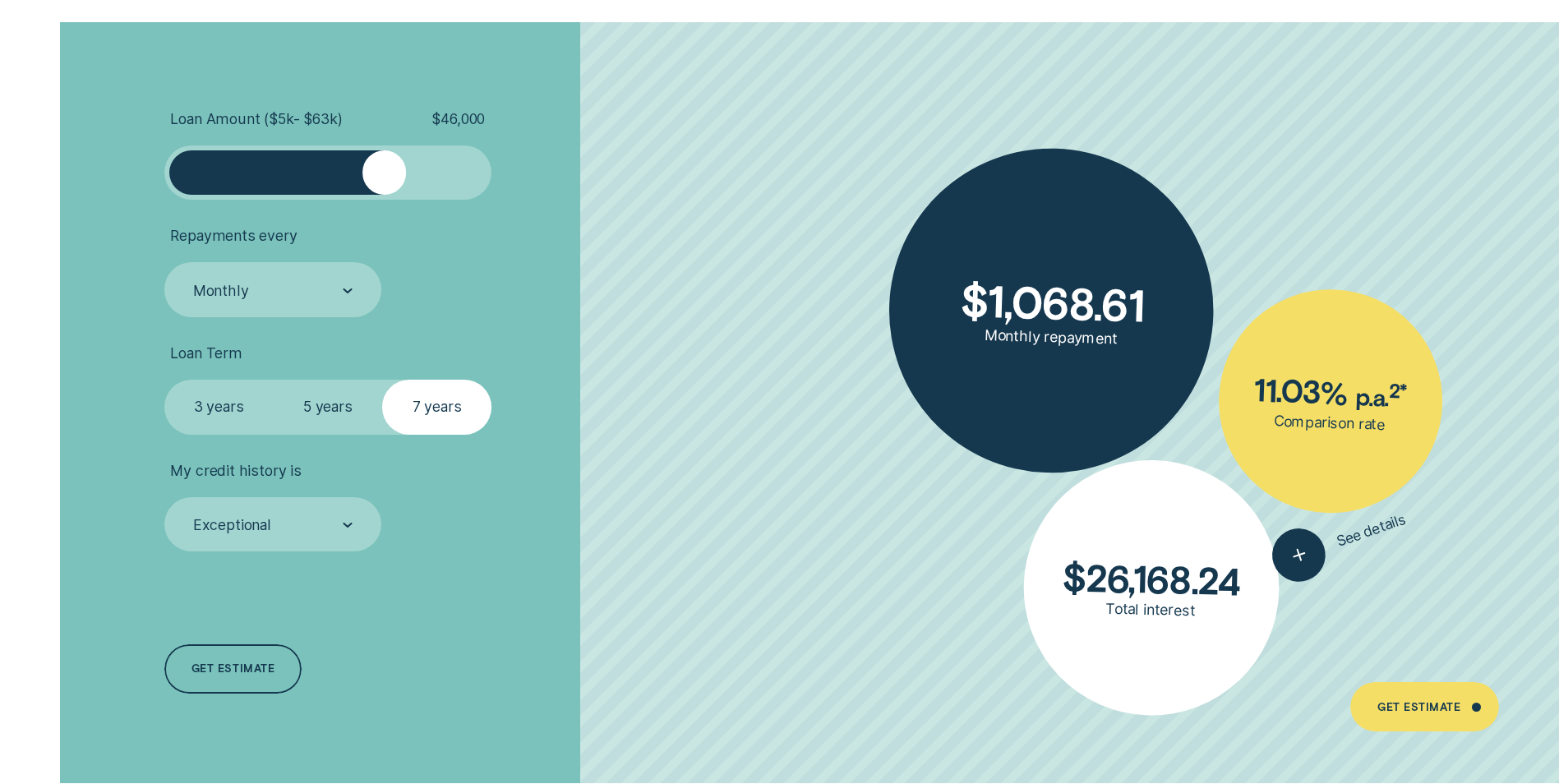
drag, startPoint x: 457, startPoint y: 176, endPoint x: 389, endPoint y: 193, distance: 70.1
click at [387, 188] on div at bounding box center [384, 172] width 44 height 44
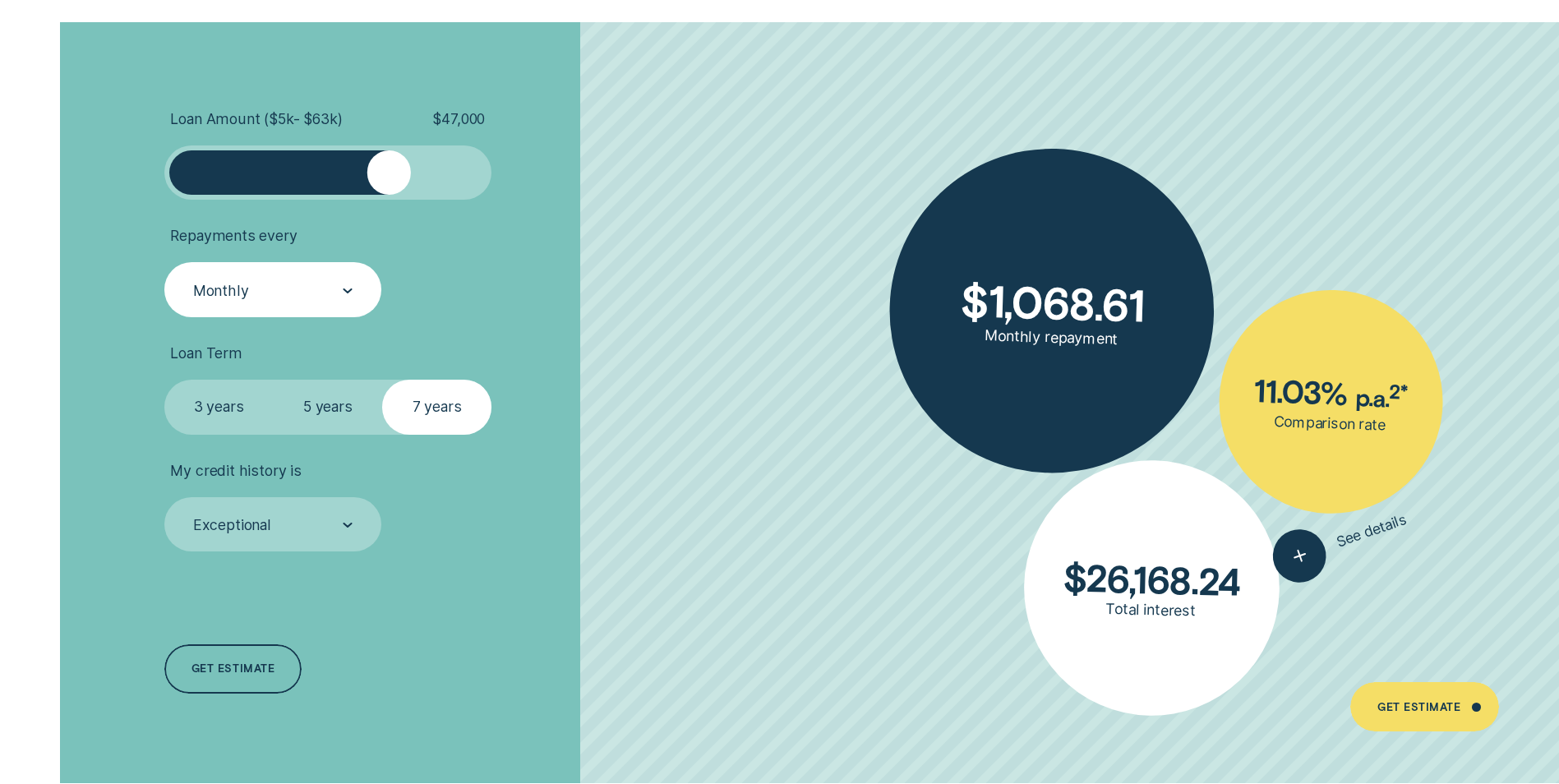
click at [286, 291] on div "Monthly" at bounding box center [272, 290] width 161 height 20
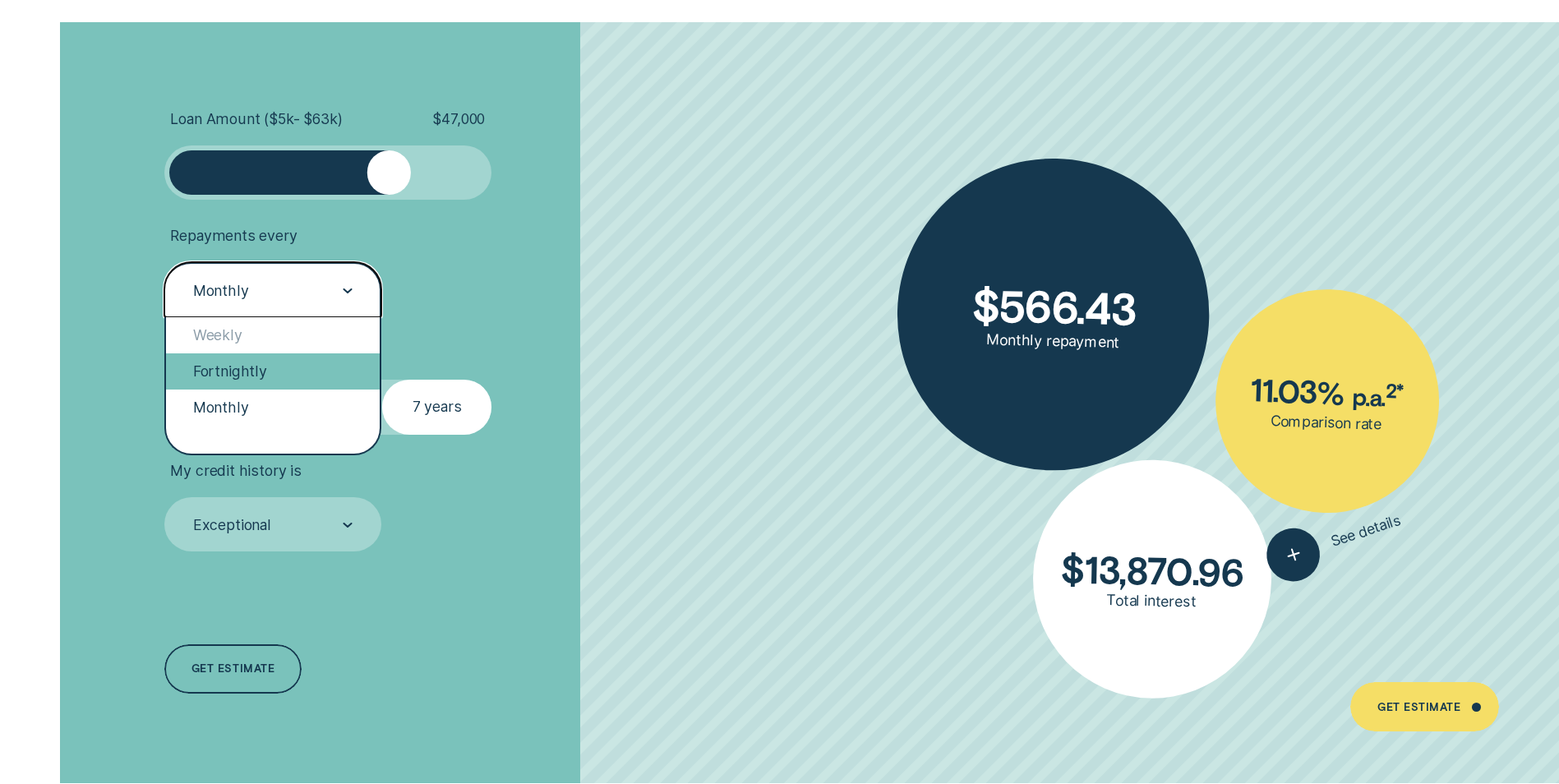
click at [276, 369] on div "Fortnightly" at bounding box center [273, 371] width 214 height 37
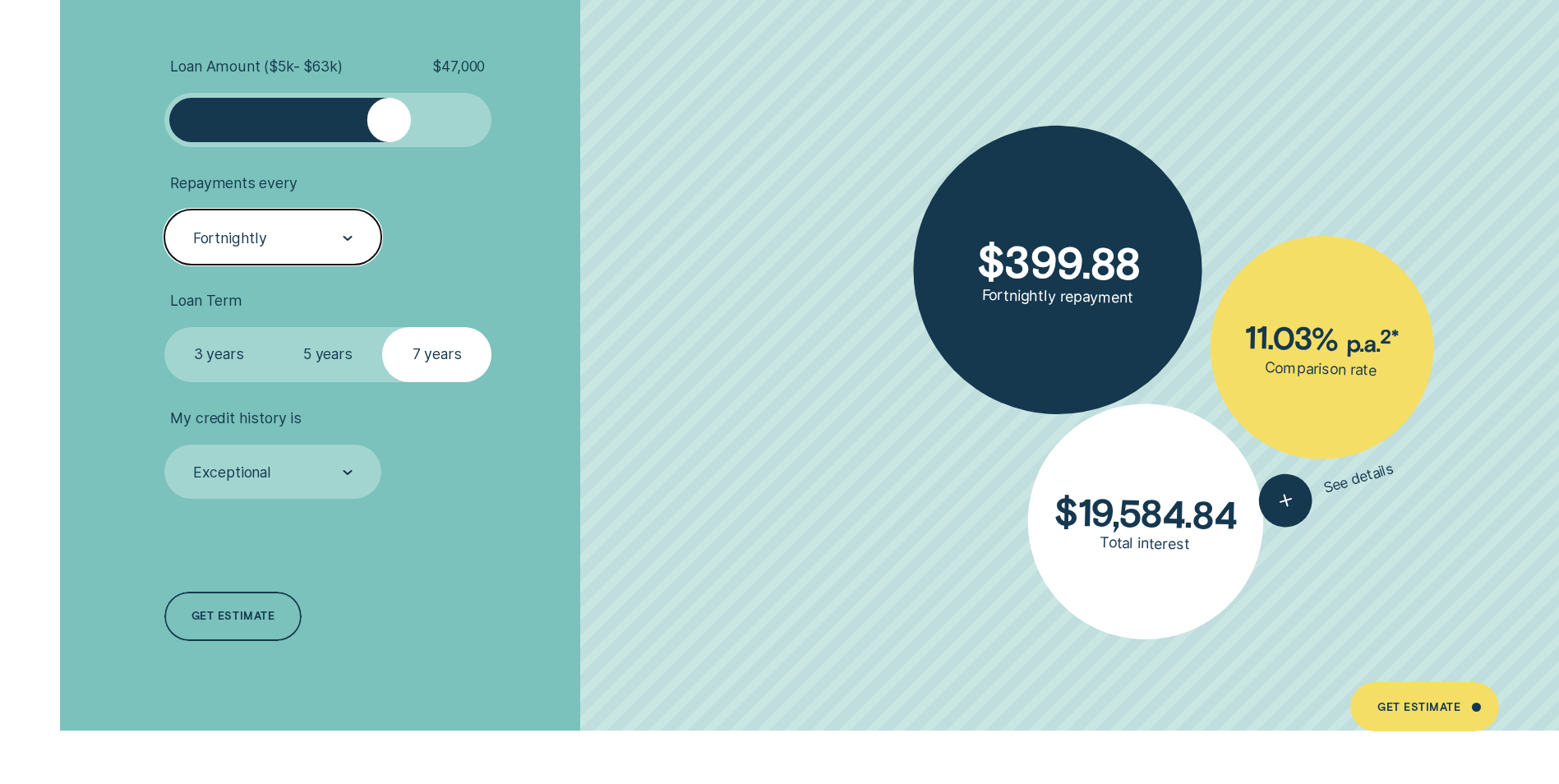
scroll to position [3862, 0]
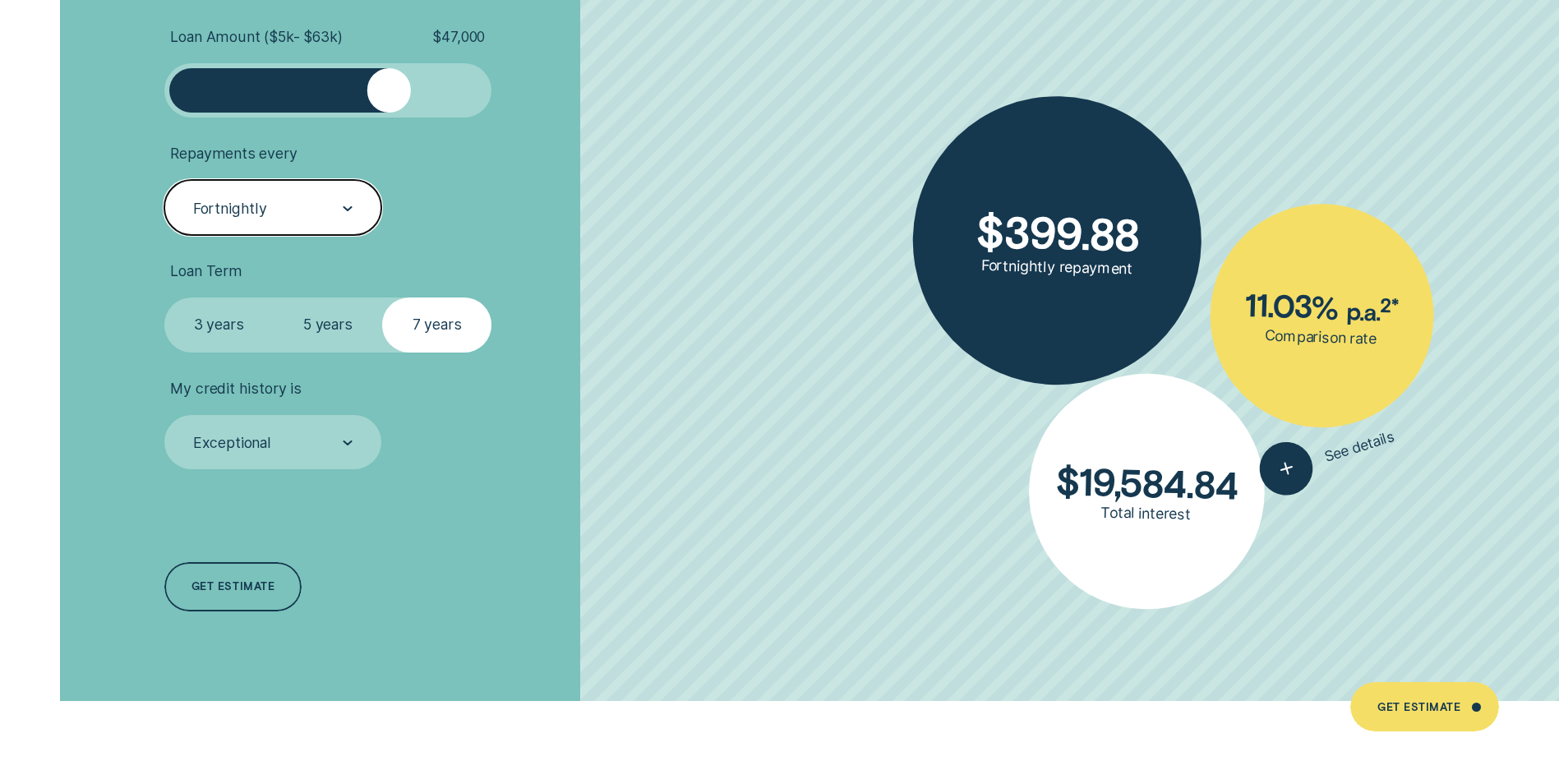
click at [343, 217] on div at bounding box center [348, 208] width 10 height 52
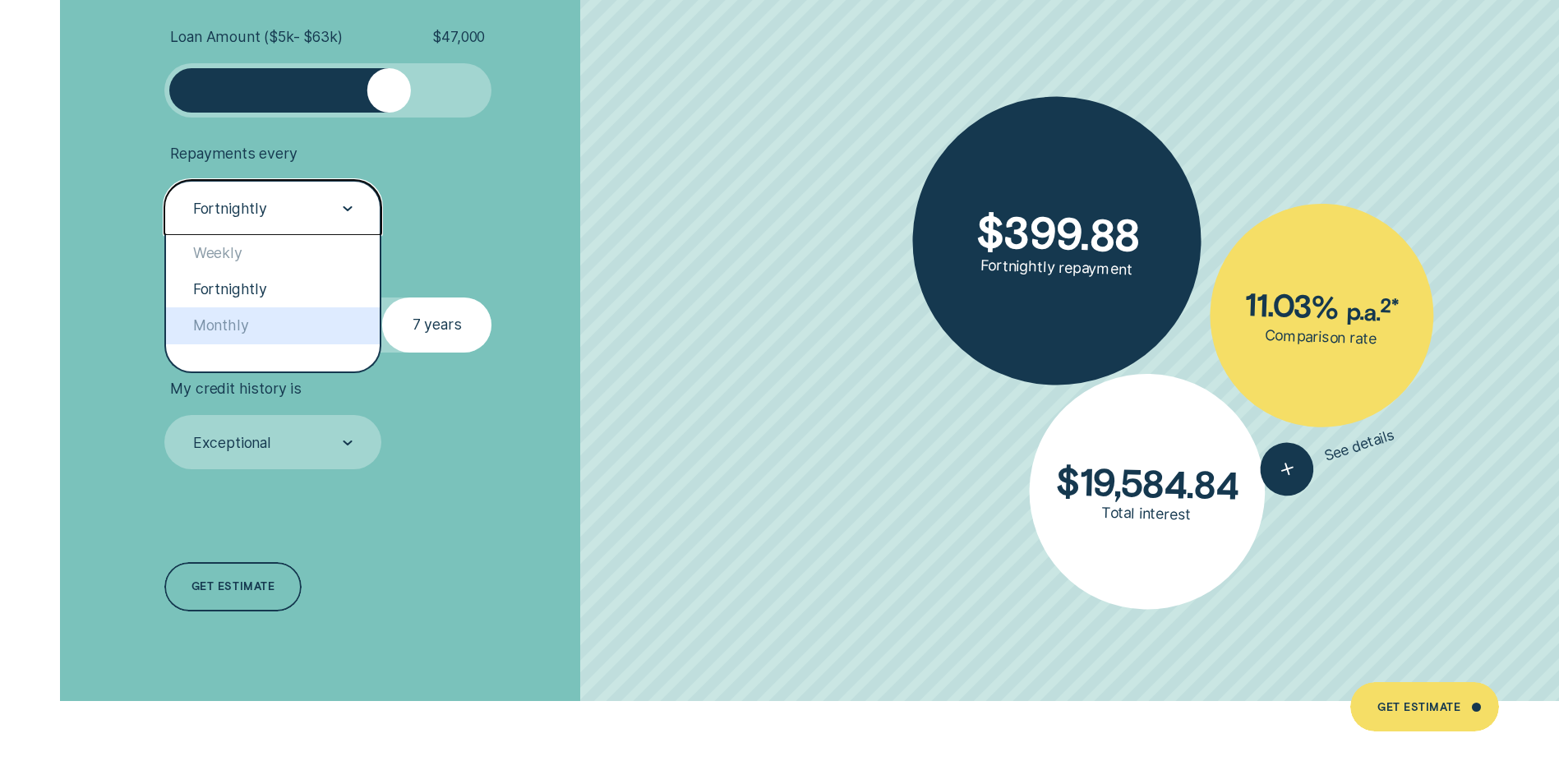
click at [324, 319] on div "Monthly" at bounding box center [273, 326] width 214 height 37
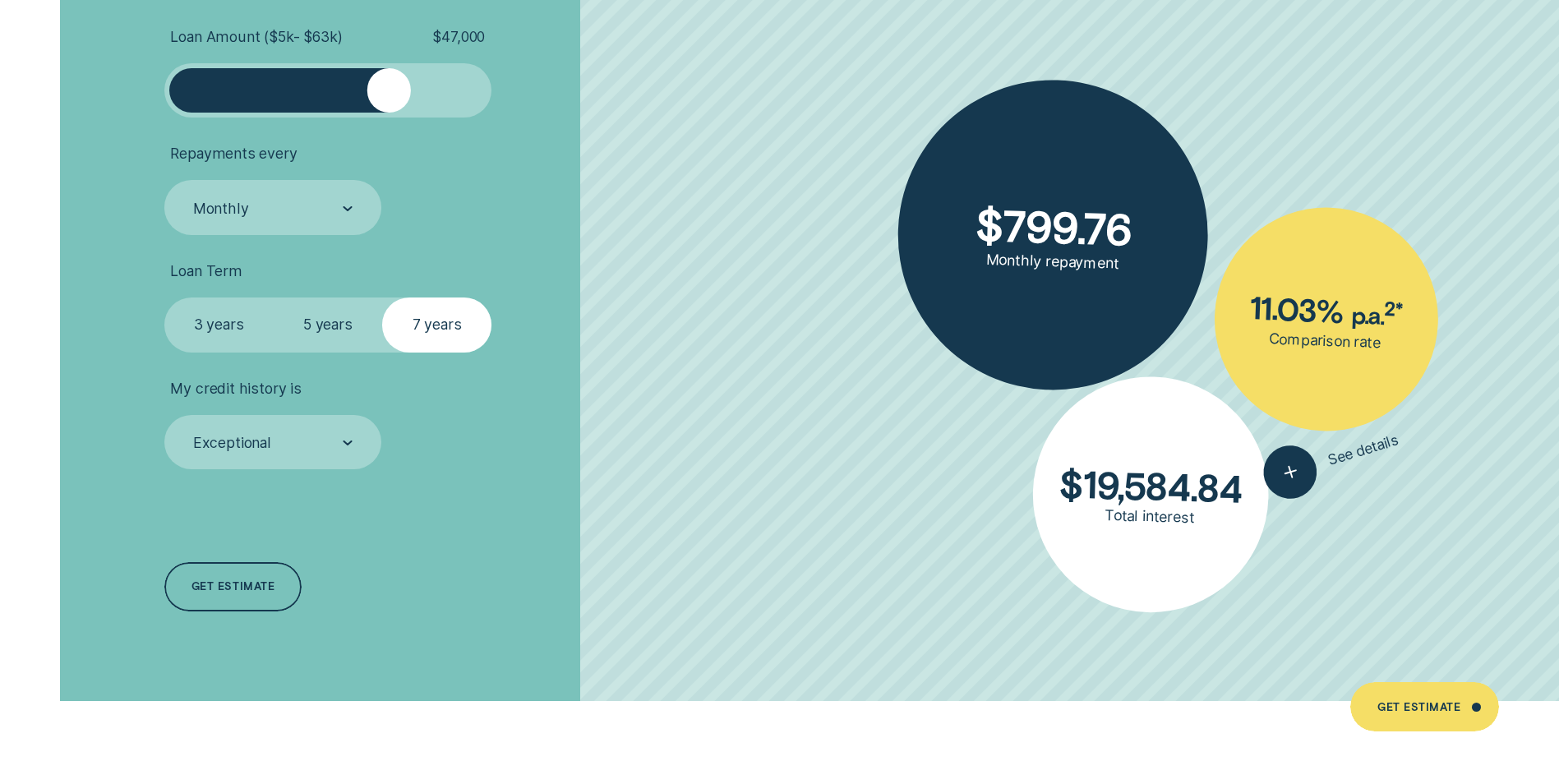
click at [345, 327] on label "5 years" at bounding box center [327, 324] width 109 height 54
click at [273, 297] on input "5 years" at bounding box center [273, 297] width 0 height 0
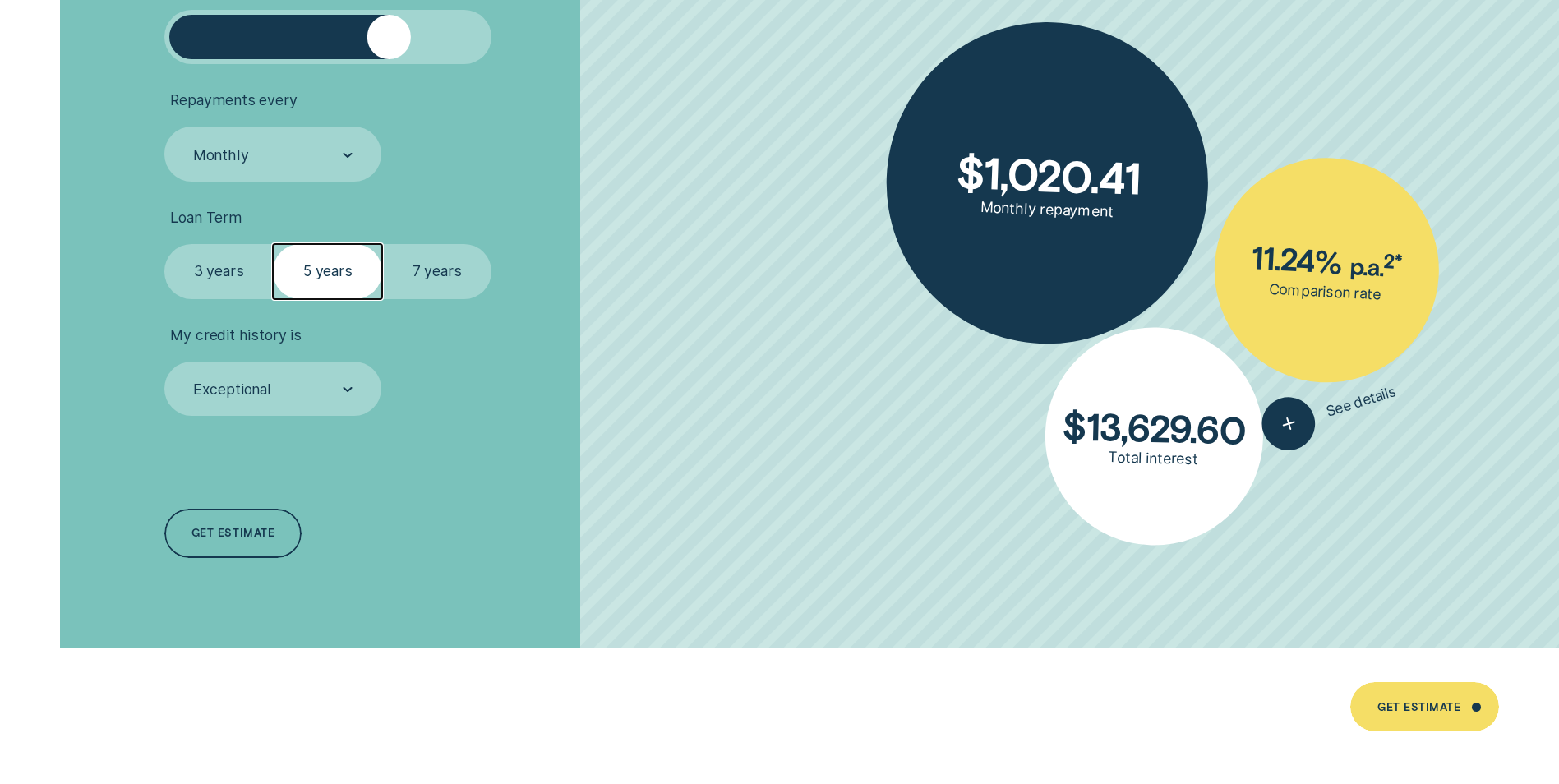
scroll to position [3944, 0]
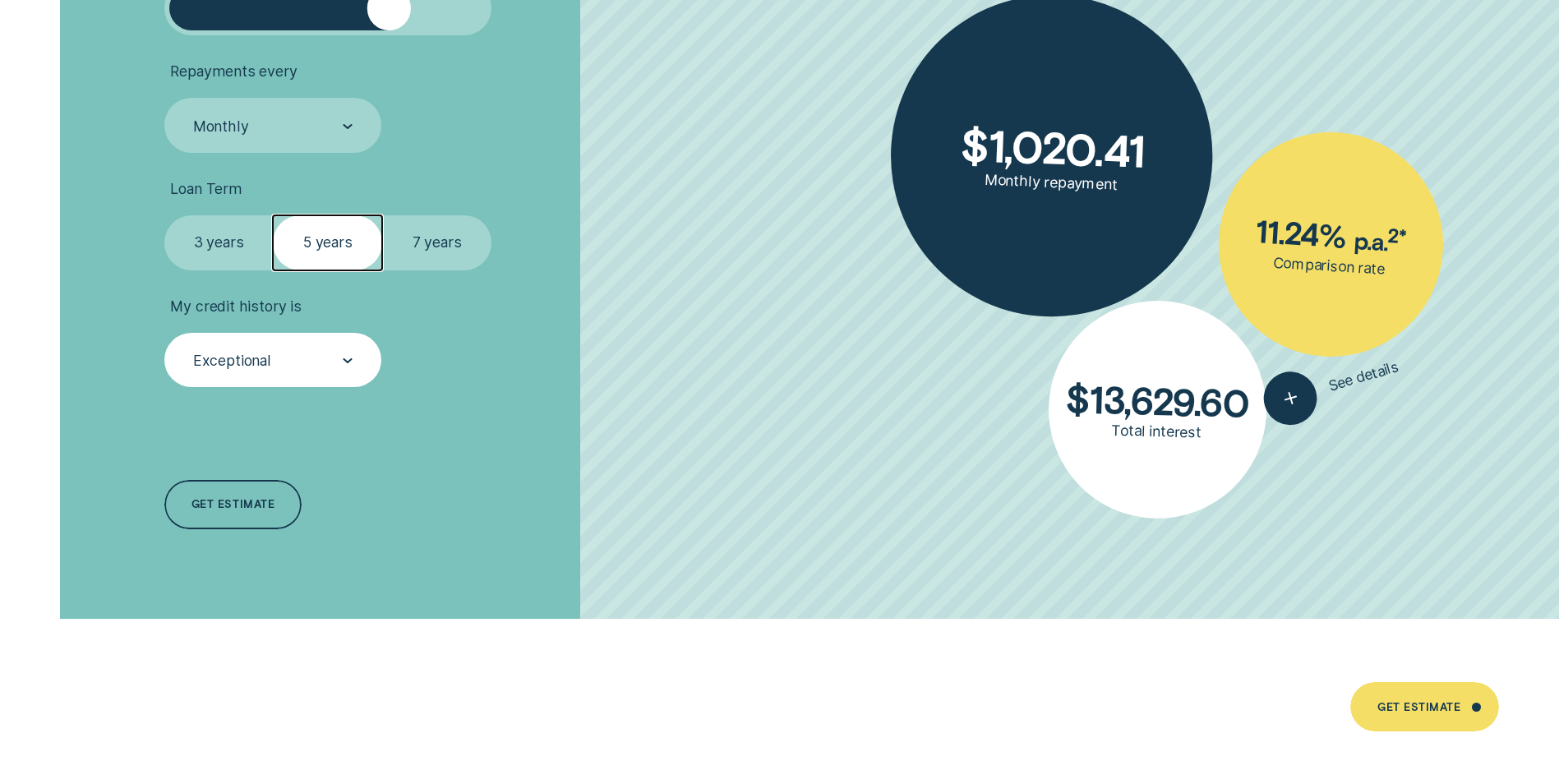
click at [289, 369] on div "Exceptional" at bounding box center [272, 361] width 161 height 20
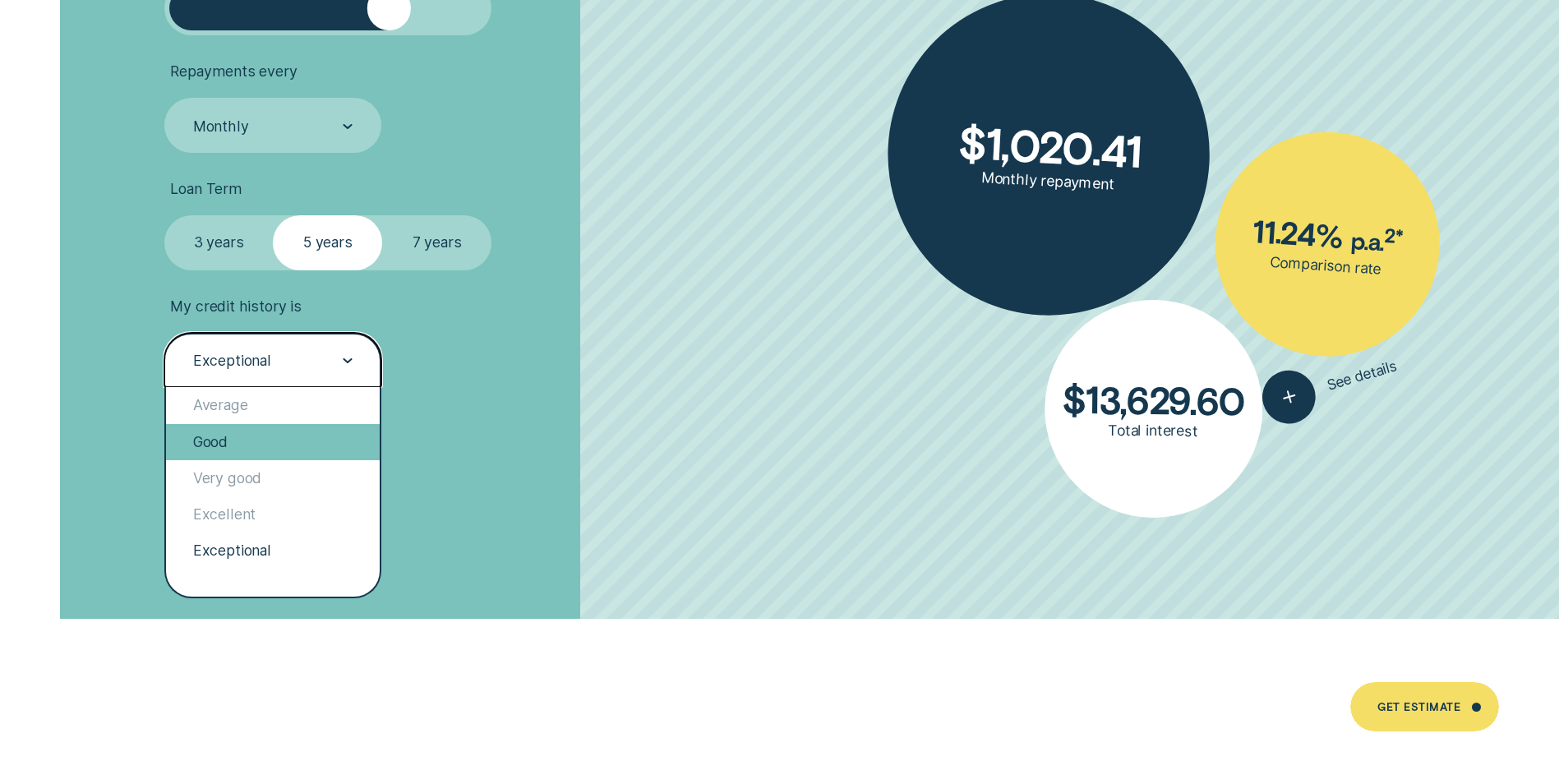
click at [254, 446] on div "Good" at bounding box center [273, 442] width 214 height 37
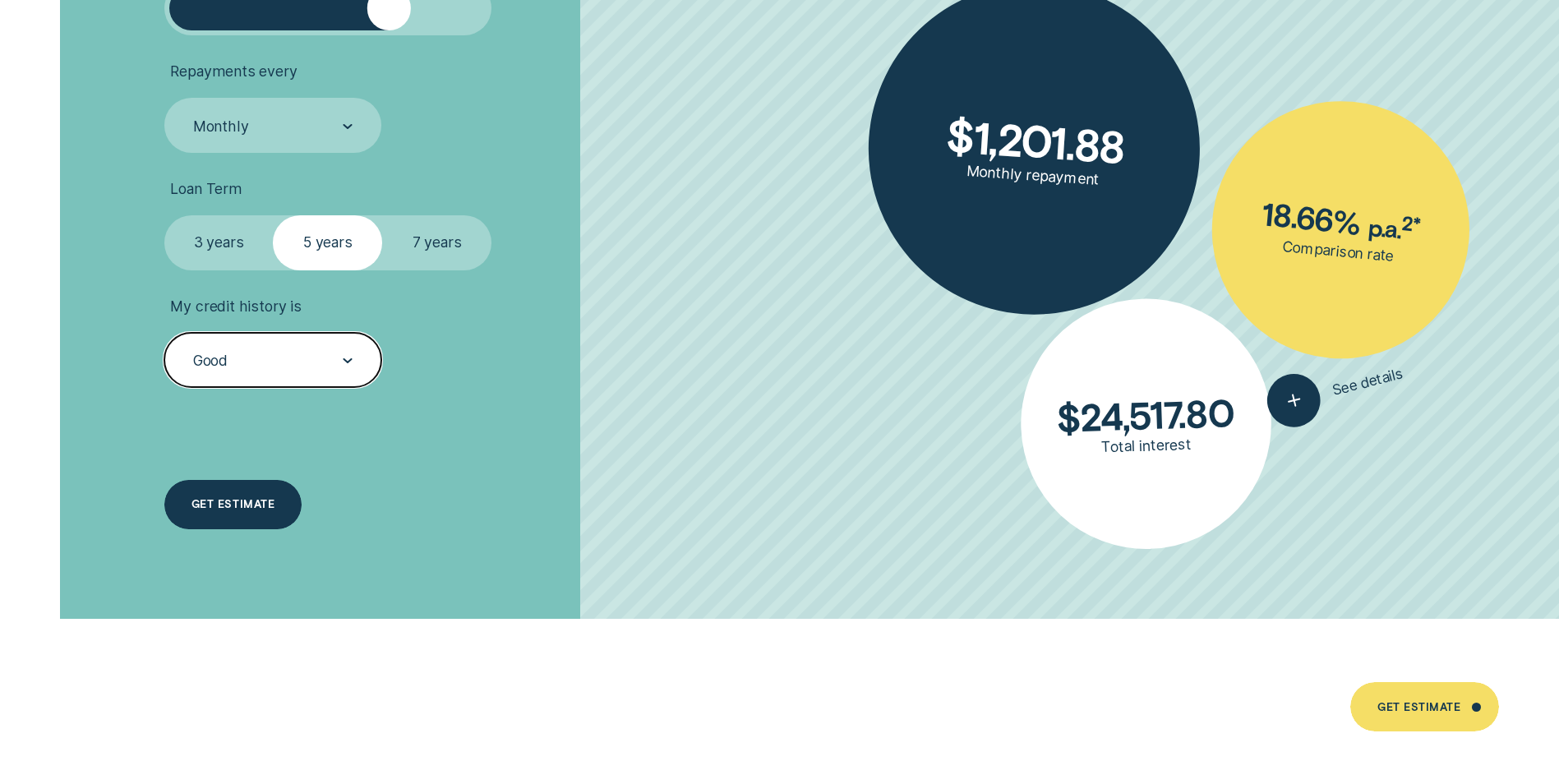
click at [238, 501] on div "Get estimate" at bounding box center [232, 504] width 83 height 10
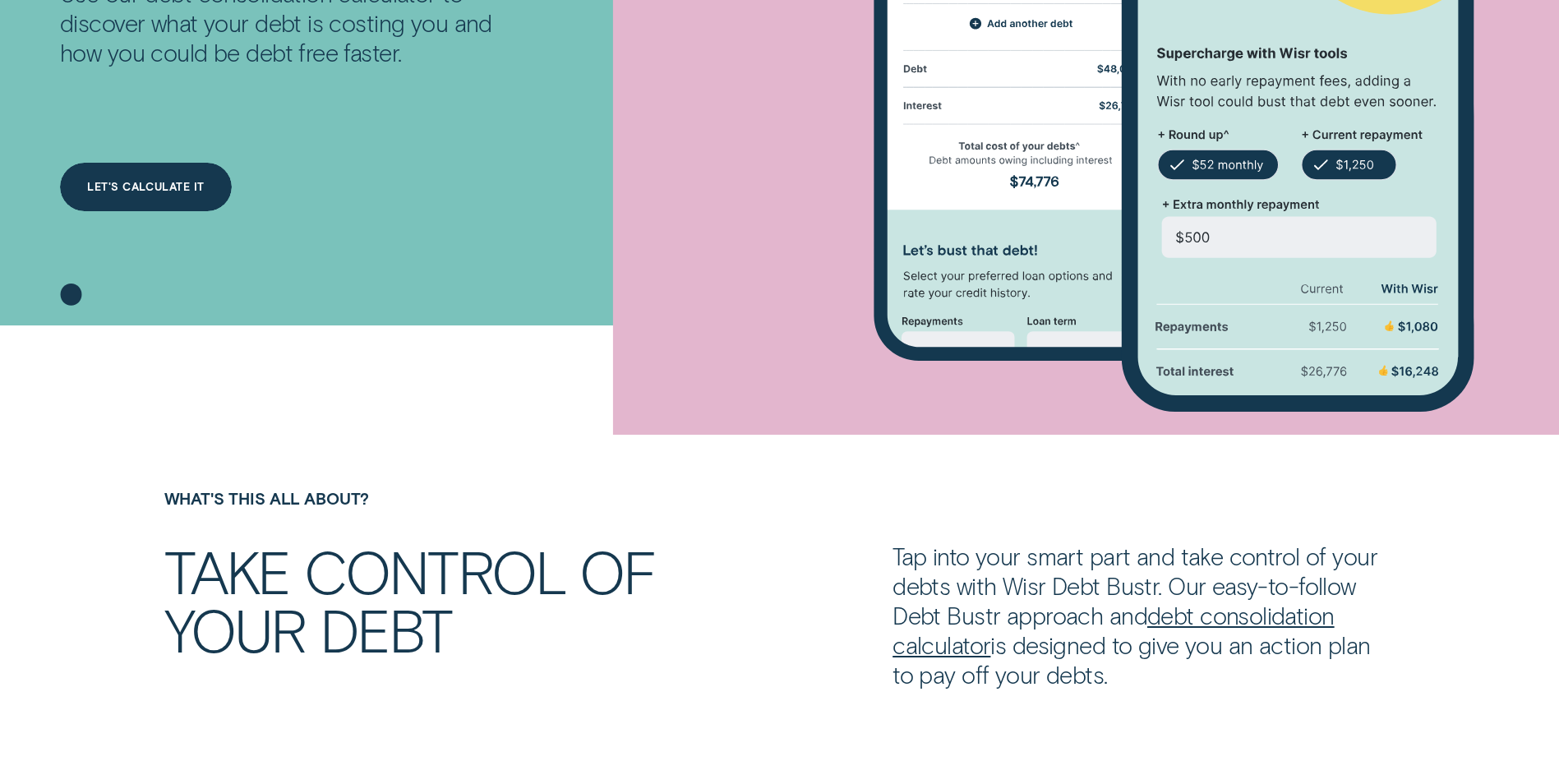
scroll to position [575, 0]
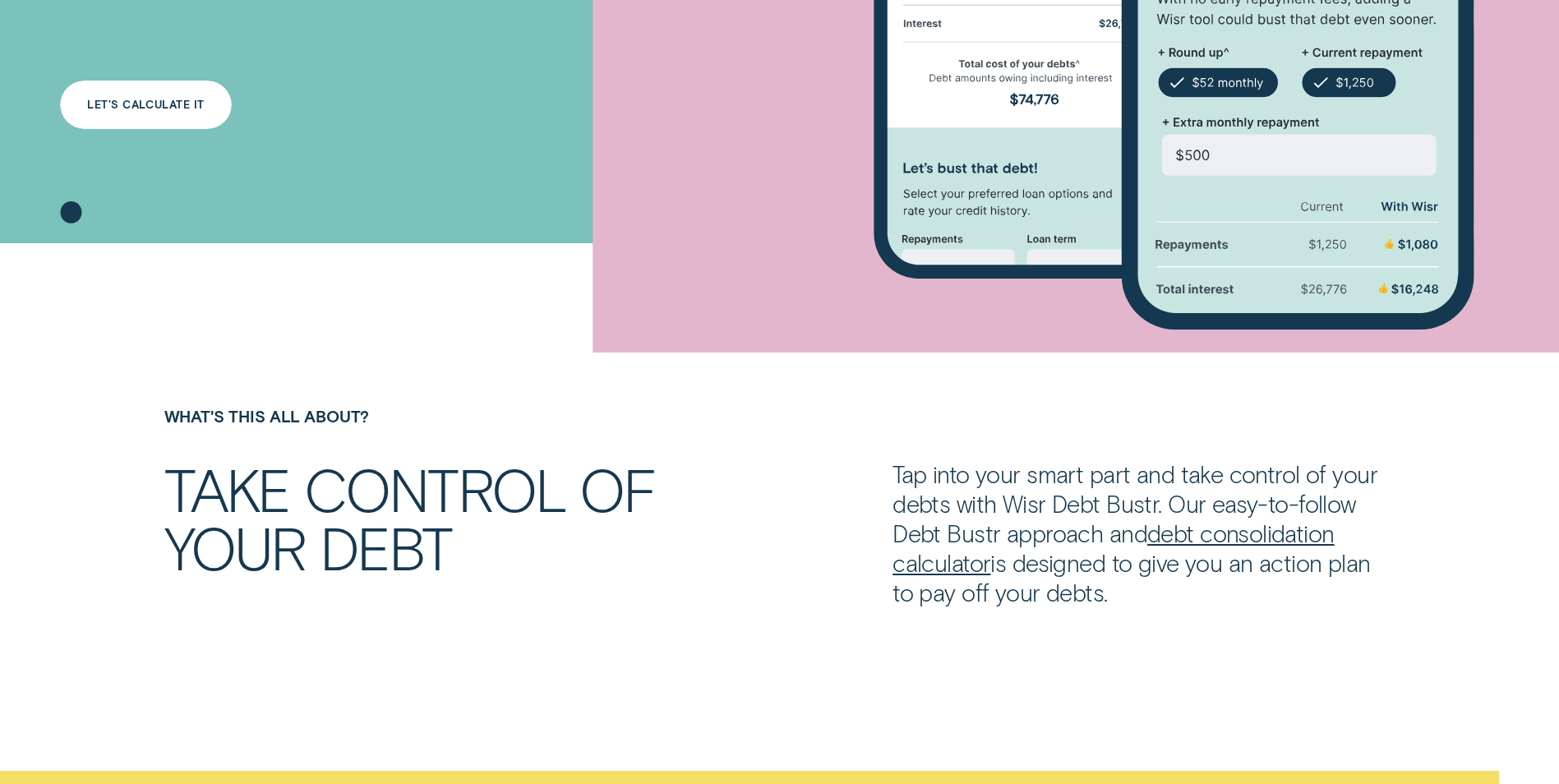
click at [109, 109] on div "LET'S CALCULATE IT" at bounding box center [145, 105] width 117 height 10
